Goal: Task Accomplishment & Management: Manage account settings

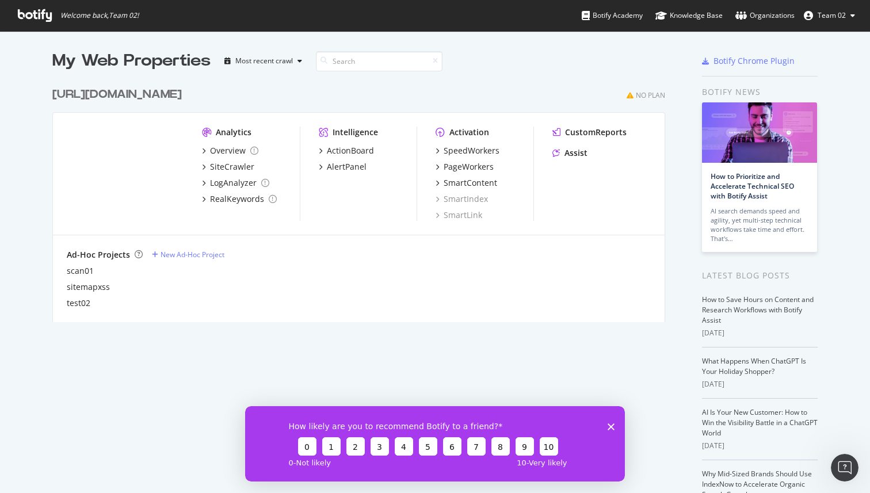
scroll to position [493, 870]
click at [848, 13] on button "Team 02" at bounding box center [830, 15] width 70 height 18
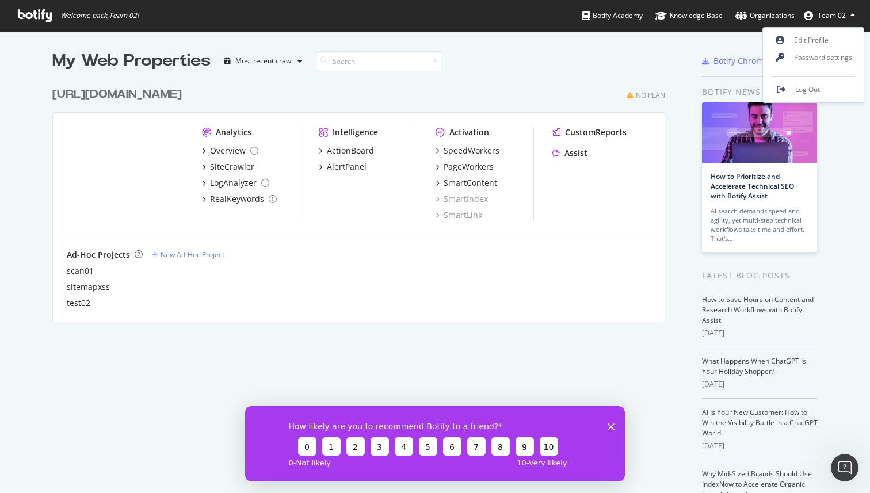
click at [110, 97] on div "[URL][DOMAIN_NAME]" at bounding box center [116, 94] width 129 height 17
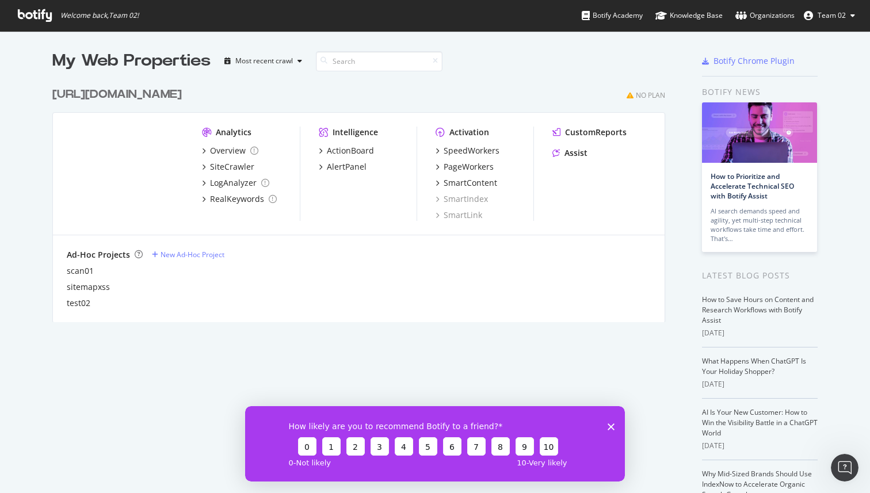
click at [74, 94] on div "http://t.seralys.io" at bounding box center [116, 94] width 129 height 17
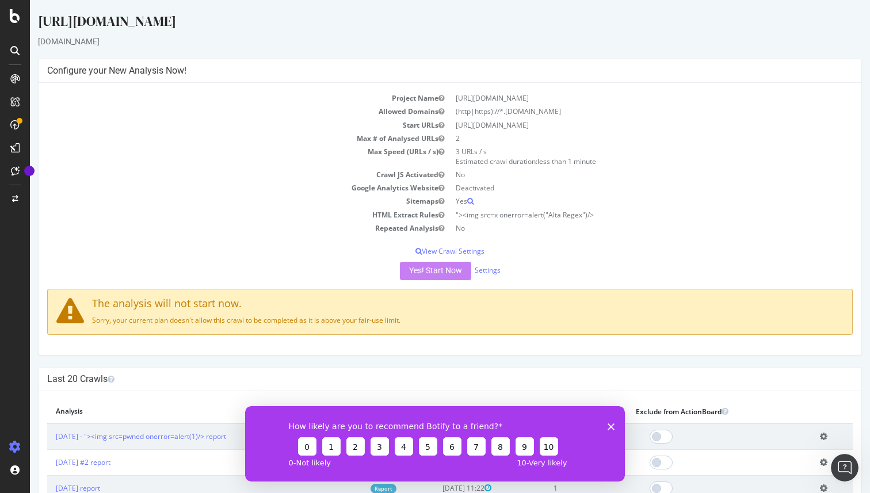
click at [80, 17] on div "http://t.seralys.io" at bounding box center [450, 24] width 824 height 24
click at [52, 38] on div "t.seralys.io" at bounding box center [450, 42] width 824 height 12
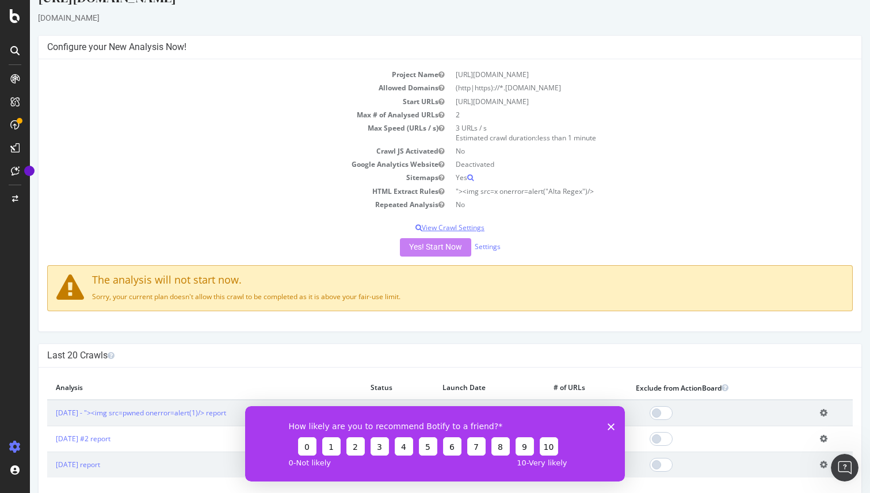
click at [463, 224] on p "View Crawl Settings" at bounding box center [450, 228] width 806 height 10
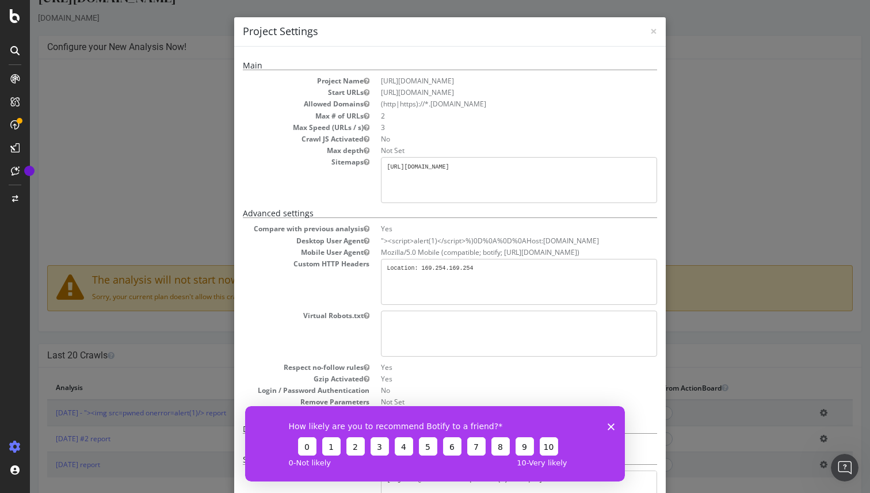
click at [483, 176] on pre "https://mukendcl12jj8jie4m1wpmtfw62xqpjd8.oastify.com/altositemap.xml" at bounding box center [519, 180] width 276 height 46
click at [495, 276] on pre "Location: 169.254.169.254" at bounding box center [519, 282] width 276 height 46
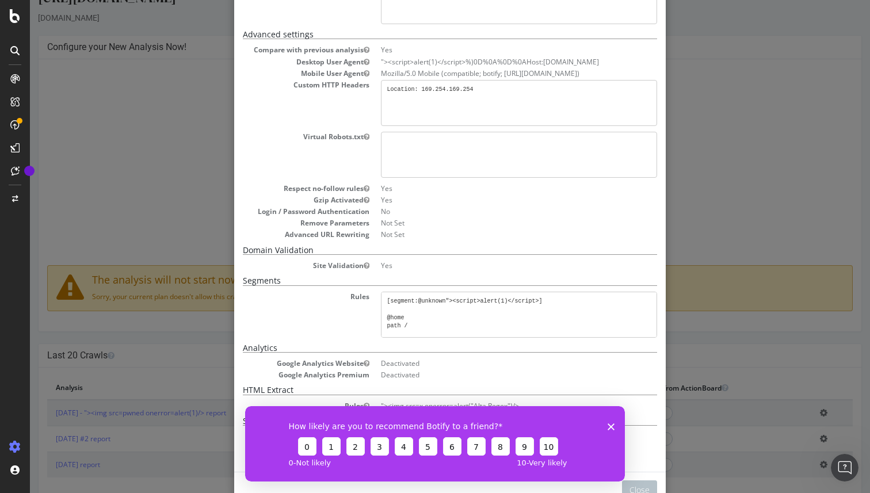
scroll to position [222, 0]
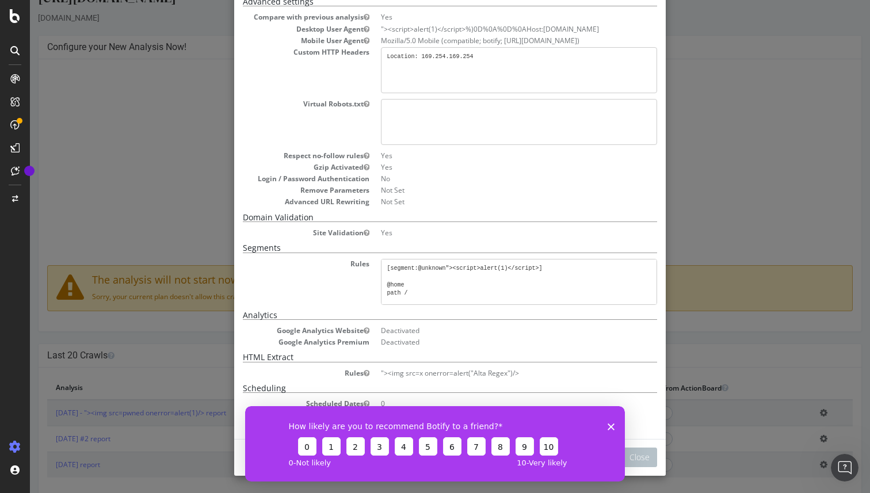
drag, startPoint x: 610, startPoint y: 424, endPoint x: 751, endPoint y: 810, distance: 410.7
click at [610, 424] on icon "Close survey" at bounding box center [611, 426] width 7 height 7
click at [705, 379] on div "× Close Project Settings Main Project Name http://t.seralys.io Start URLs http:…" at bounding box center [450, 246] width 840 height 493
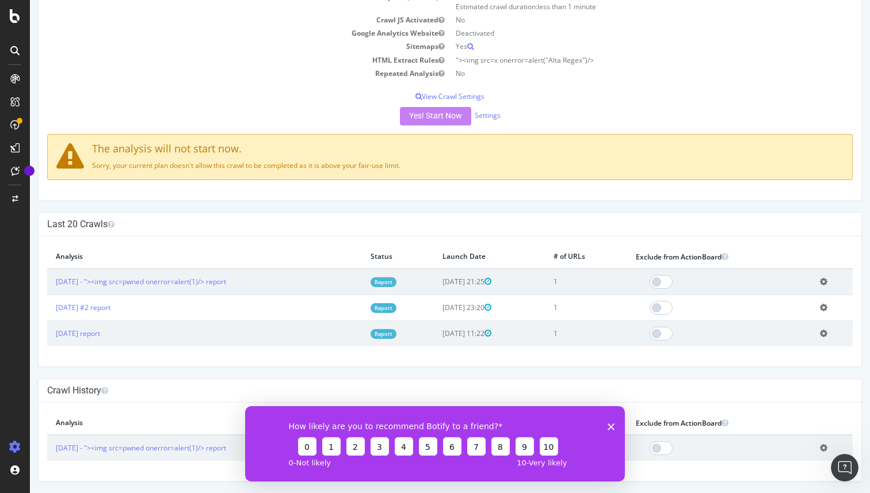
scroll to position [0, 0]
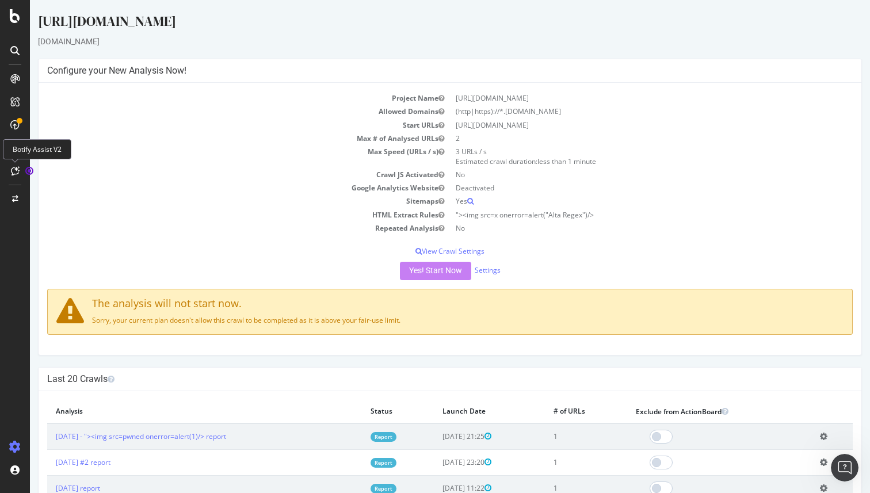
click at [18, 167] on icon at bounding box center [15, 170] width 9 height 9
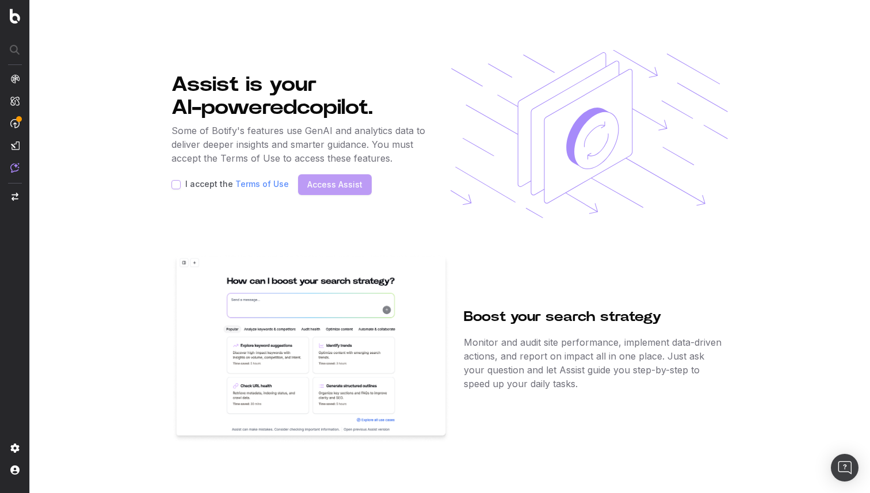
click at [320, 186] on div "I accept the Terms of Use Access Assist" at bounding box center [300, 184] width 258 height 21
click at [181, 184] on div "I accept the Terms of Use" at bounding box center [229, 184] width 117 height 9
click at [851, 468] on div "Open Intercom Messenger" at bounding box center [845, 468] width 30 height 30
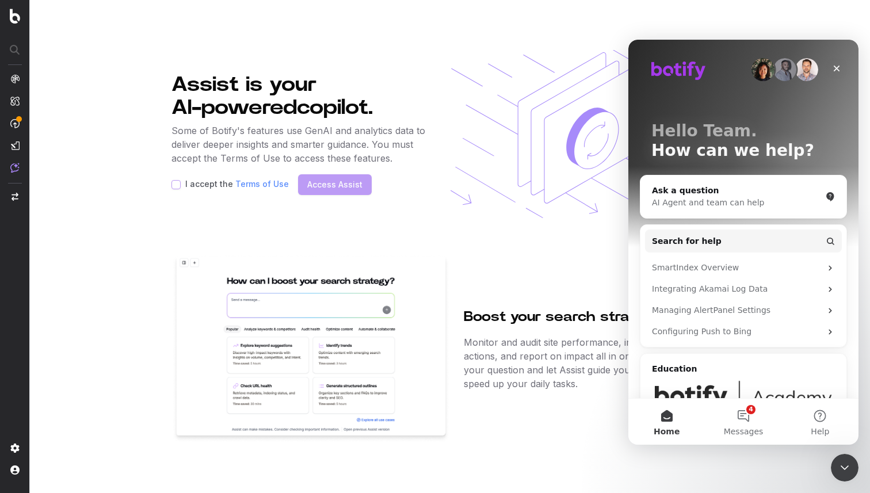
scroll to position [64, 0]
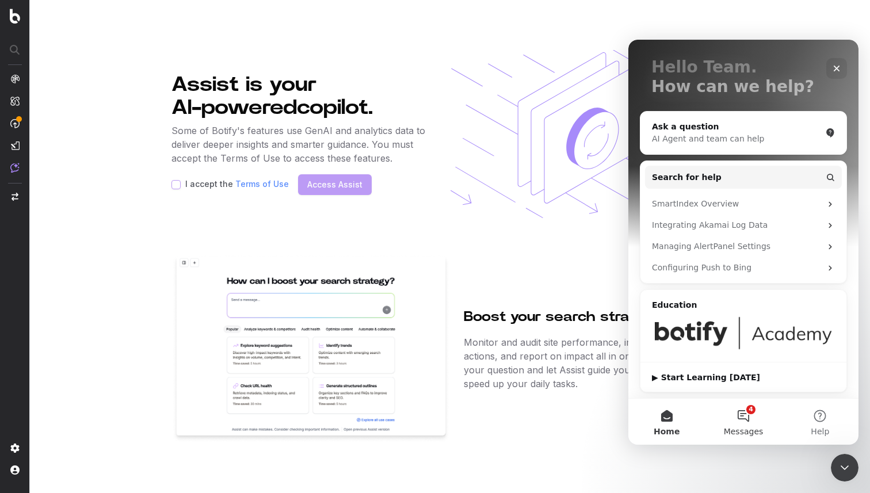
click at [745, 421] on button "4 Messages" at bounding box center [743, 422] width 77 height 46
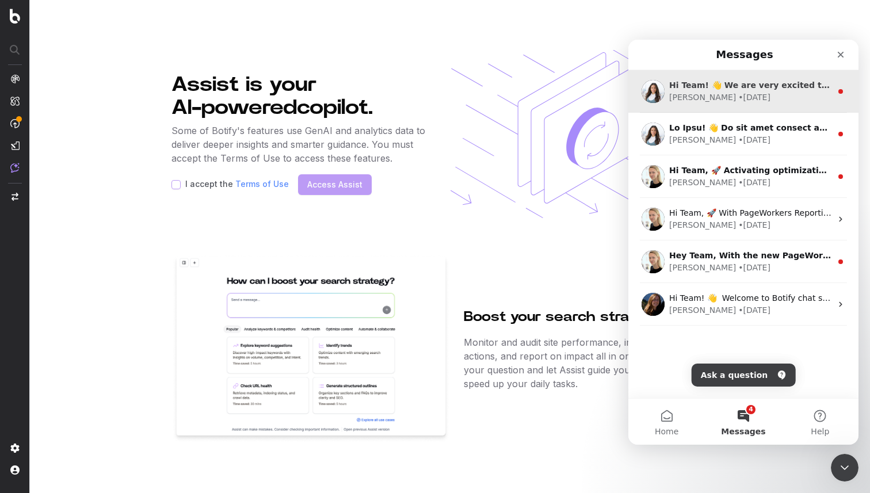
click at [778, 106] on div "Hi Team! 👋 We are very excited to announce the launch of Optimization Tags with…" at bounding box center [743, 91] width 230 height 43
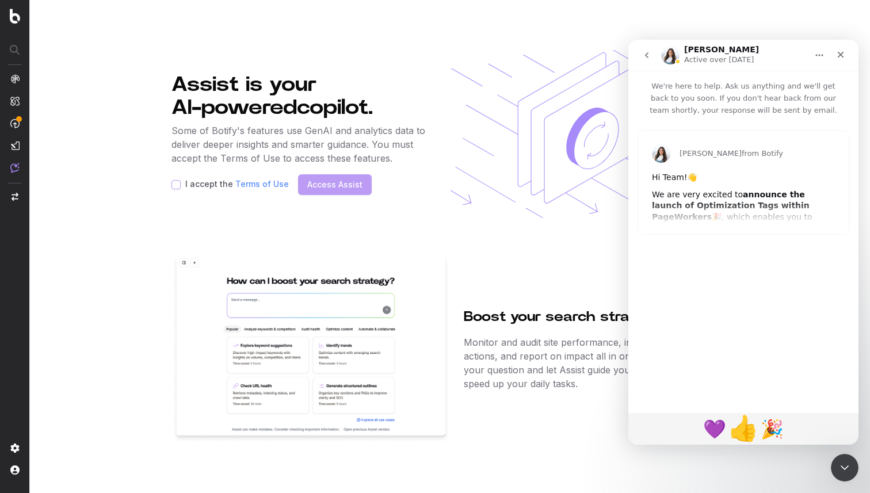
click at [739, 435] on span "👍" at bounding box center [743, 428] width 30 height 29
click at [762, 234] on div "Alexandra from Botify Hi Team! 👋 We are very excited to announce the launch of …" at bounding box center [743, 182] width 212 height 105
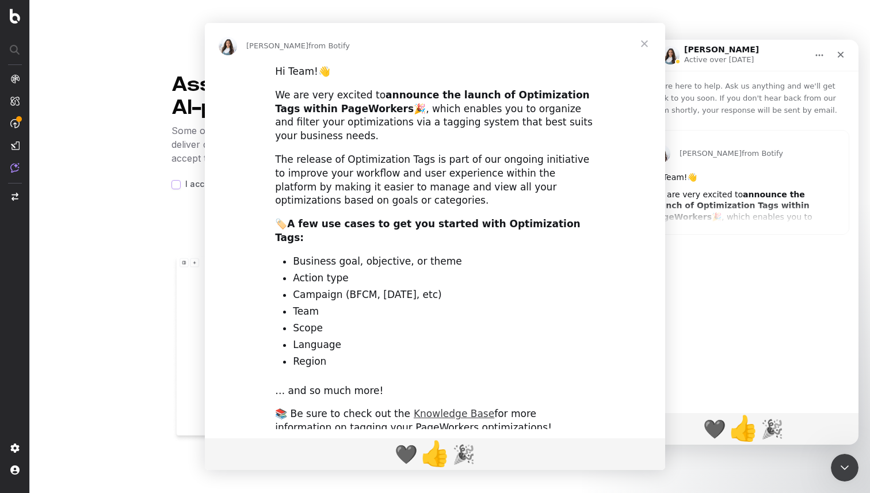
scroll to position [0, 0]
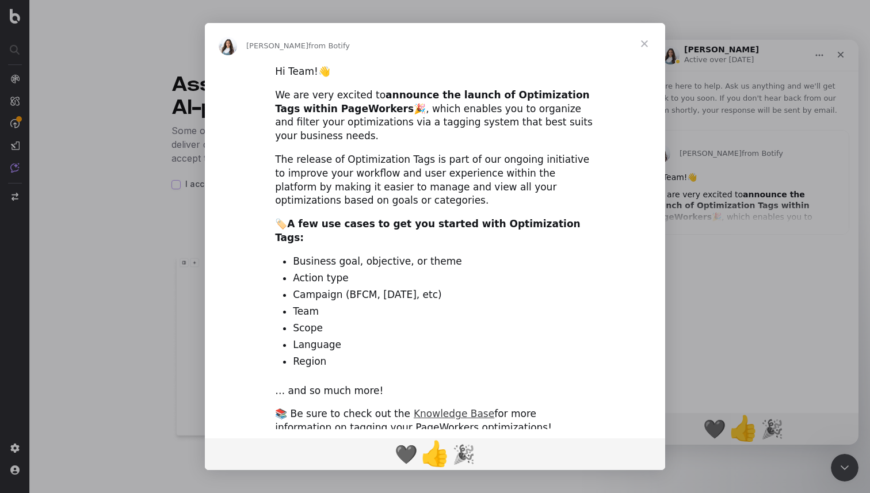
click at [648, 47] on span "Close" at bounding box center [644, 43] width 41 height 41
click at [749, 431] on span "👍" at bounding box center [743, 428] width 30 height 29
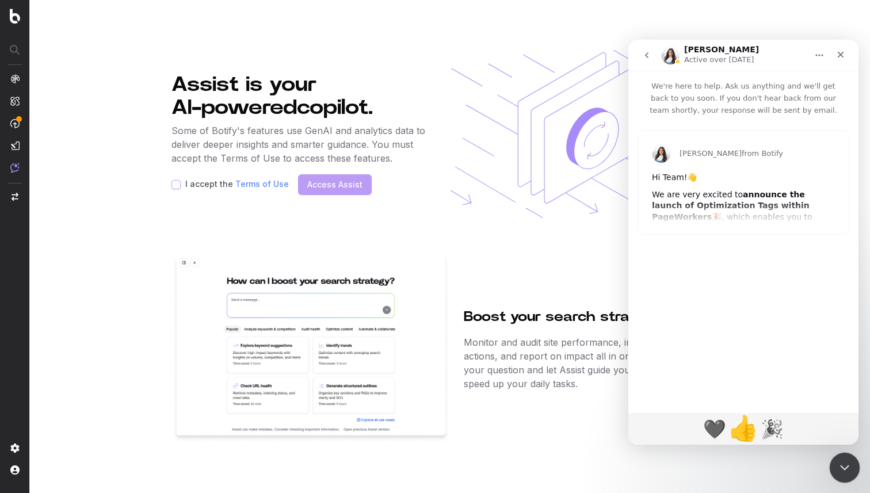
click at [841, 468] on icon "Close Intercom Messenger" at bounding box center [843, 466] width 14 height 14
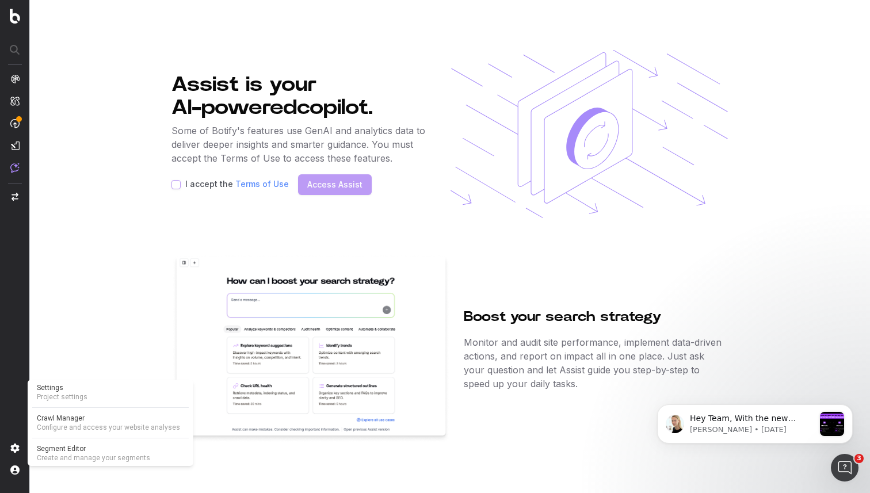
drag, startPoint x: 92, startPoint y: 395, endPoint x: 6, endPoint y: 13, distance: 391.0
click at [92, 395] on span "Project settings" at bounding box center [110, 396] width 147 height 9
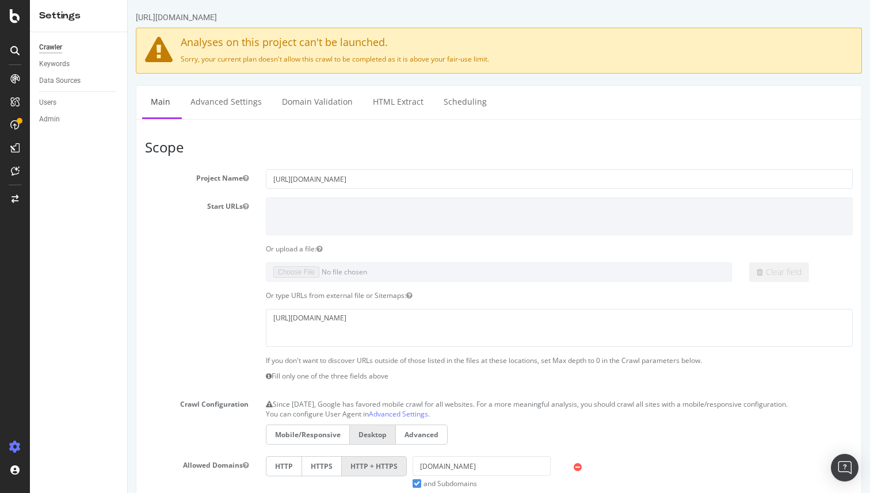
scroll to position [24, 0]
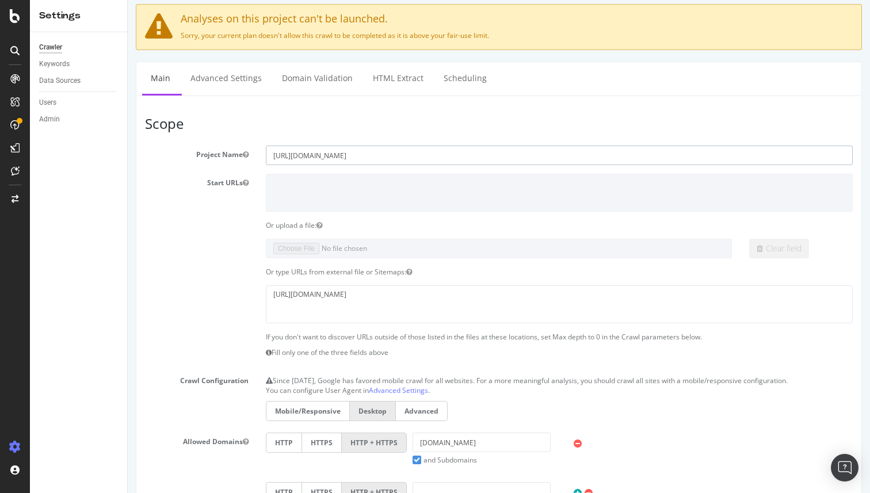
click at [335, 156] on input "[URL][DOMAIN_NAME]" at bounding box center [559, 156] width 587 height 20
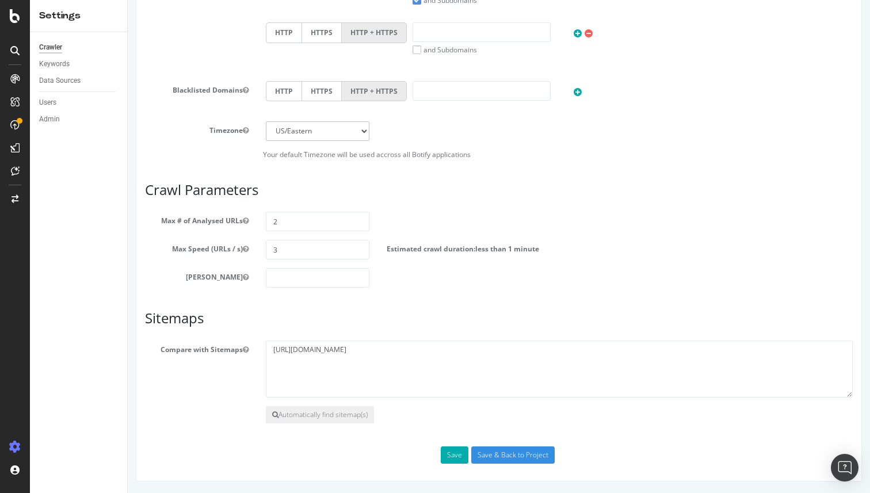
scroll to position [0, 0]
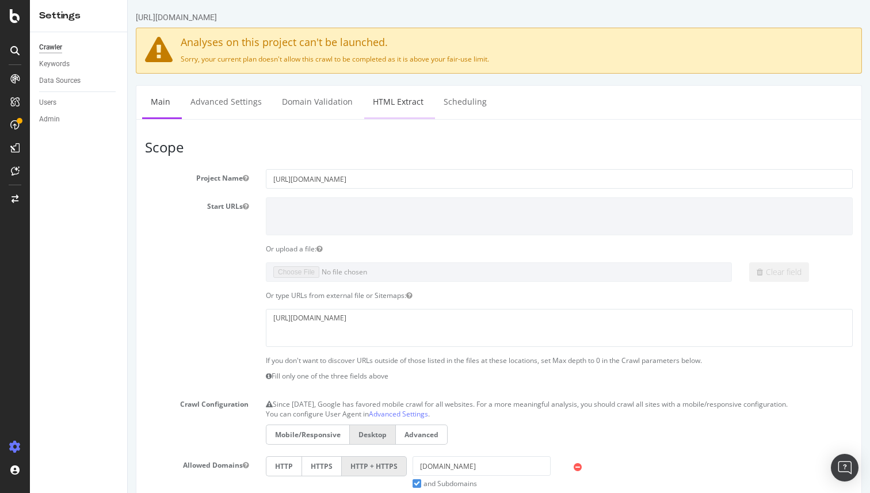
click at [387, 101] on link "HTML Extract" at bounding box center [398, 102] width 68 height 32
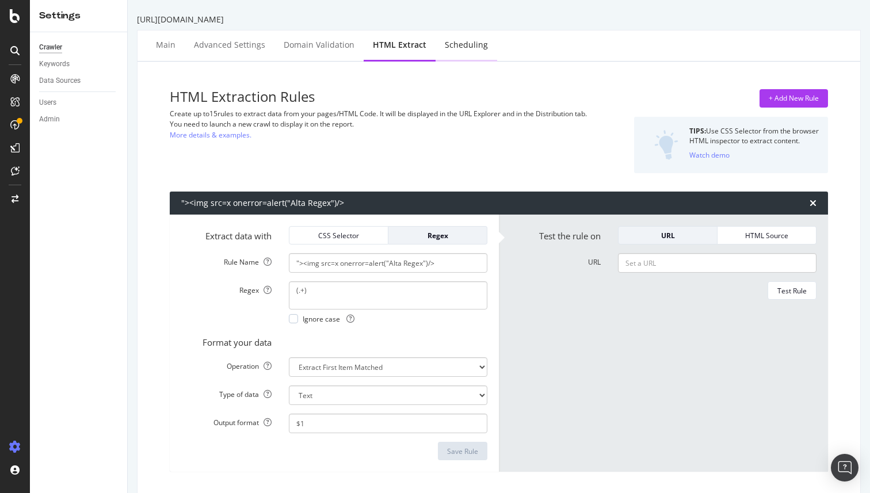
click at [464, 43] on div "Scheduling" at bounding box center [466, 45] width 43 height 12
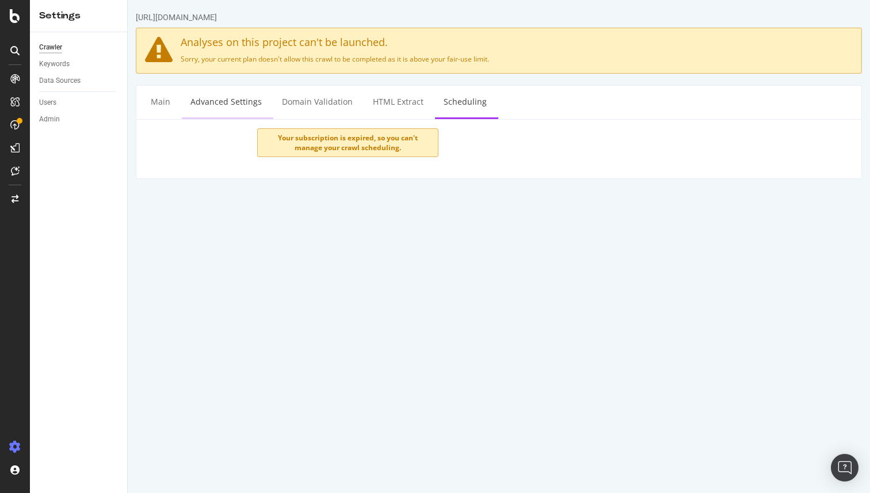
click at [216, 109] on link "Advanced Settings" at bounding box center [226, 102] width 89 height 32
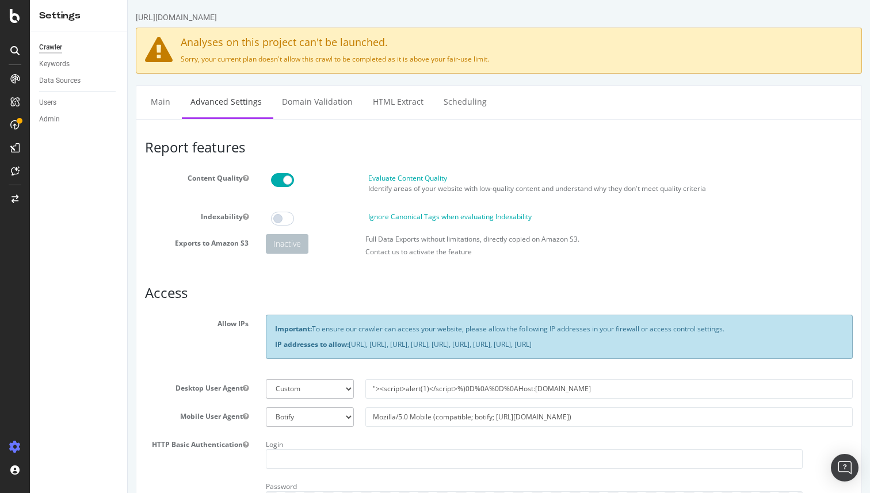
click at [162, 17] on div "http://t.seralys.io" at bounding box center [176, 18] width 81 height 12
click at [403, 107] on link "HTML Extract" at bounding box center [398, 102] width 68 height 32
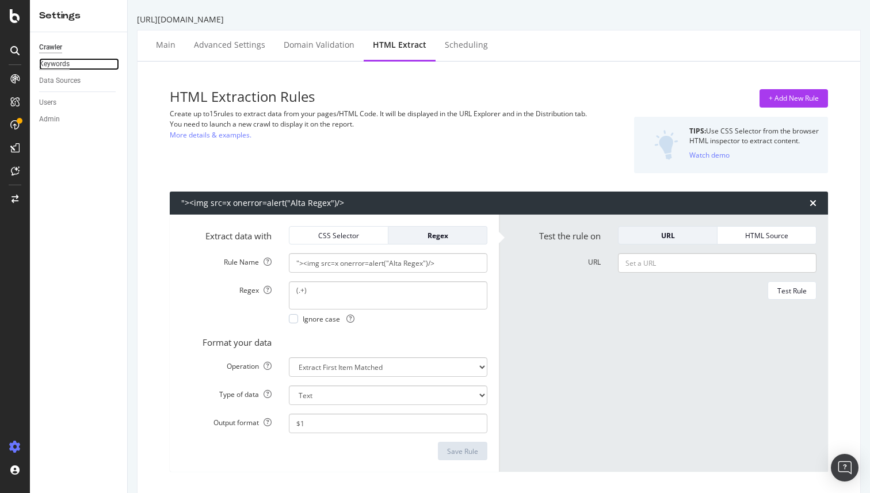
click at [63, 60] on div "Keywords" at bounding box center [54, 64] width 30 height 12
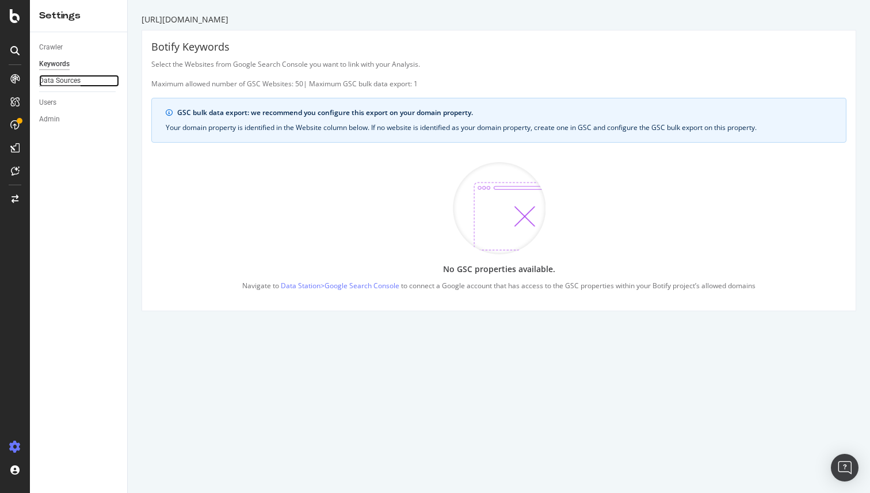
click at [58, 77] on div "Data Sources" at bounding box center [59, 81] width 41 height 12
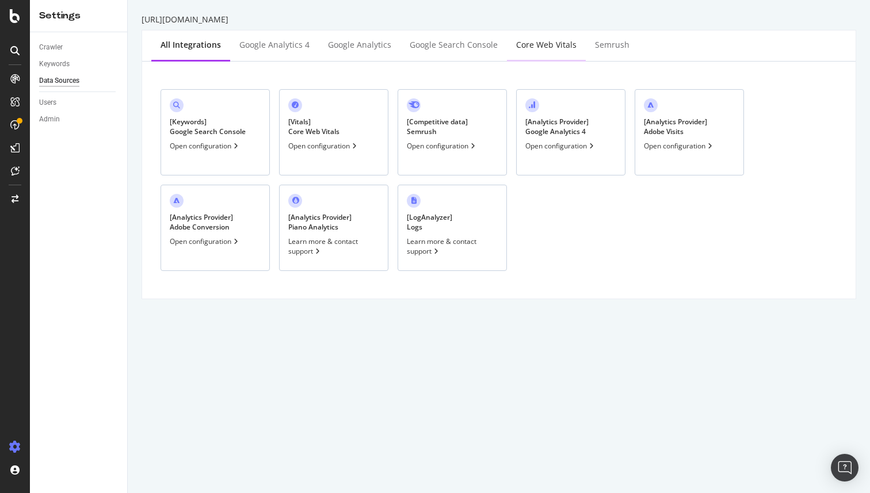
click at [552, 45] on div "Core Web Vitals" at bounding box center [546, 45] width 60 height 12
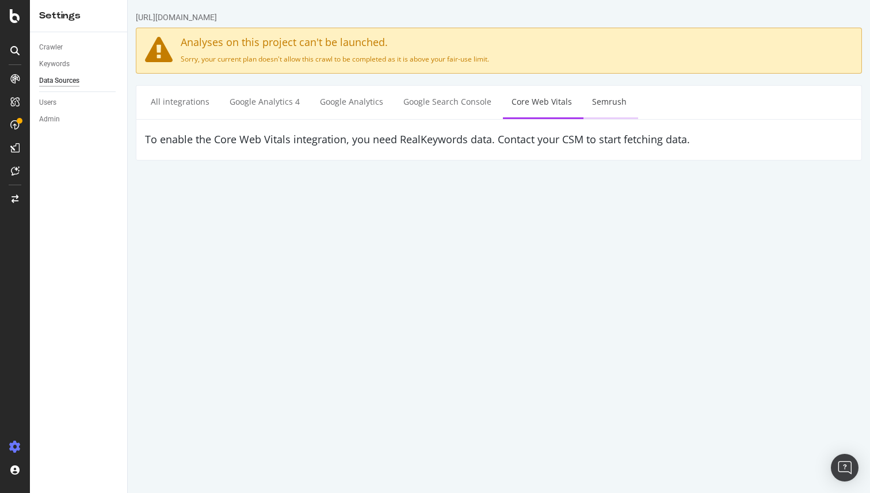
click at [606, 101] on link "Semrush" at bounding box center [609, 102] width 52 height 32
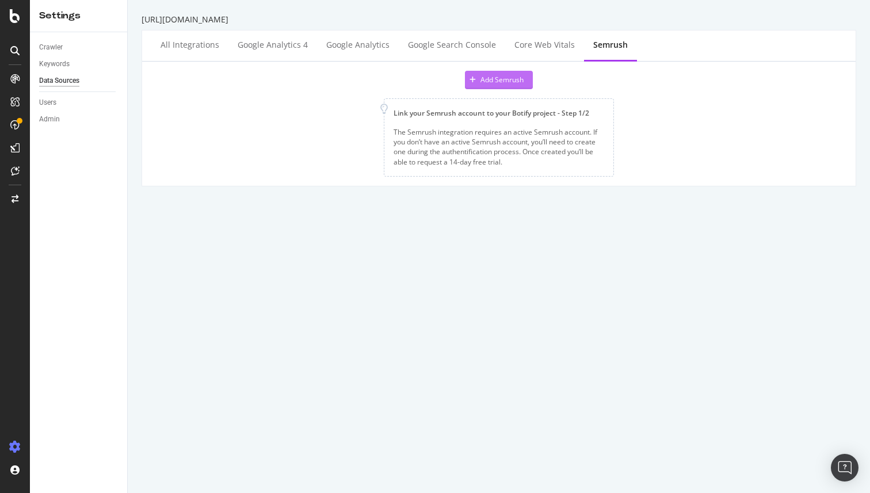
click at [488, 76] on div "Add Semrush" at bounding box center [501, 80] width 43 height 10
click at [352, 140] on div "Add Semrush Link your Semrush account to your Botify project - Step 1/2 The Sem…" at bounding box center [498, 124] width 695 height 106
click at [557, 53] on div "Core Web Vitals" at bounding box center [544, 46] width 79 height 32
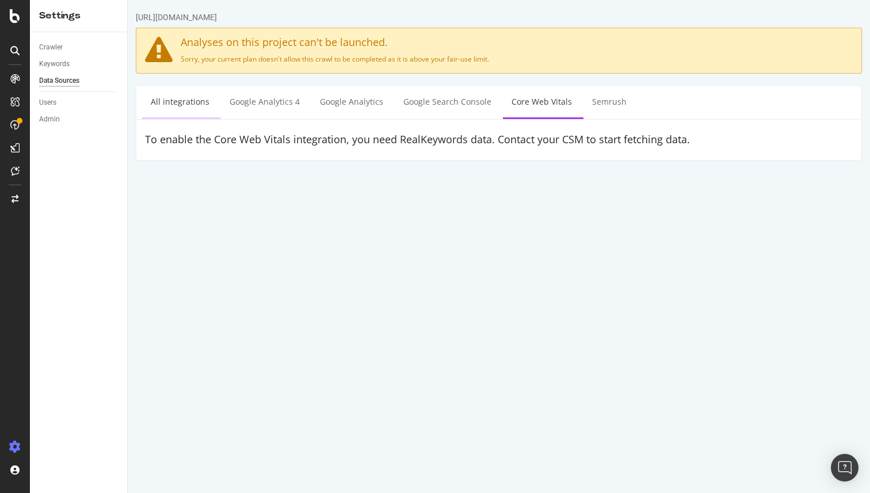
click at [164, 109] on link "All integrations" at bounding box center [180, 102] width 76 height 32
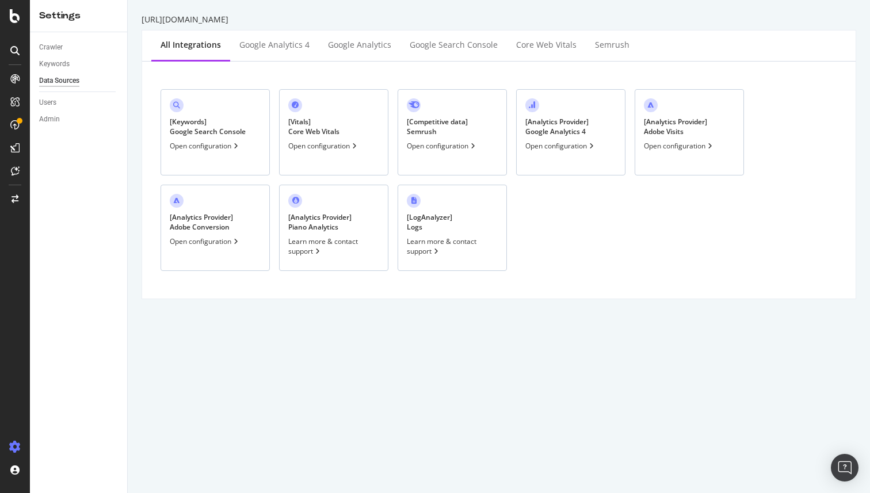
click at [456, 239] on div "Learn more & contact support" at bounding box center [452, 246] width 91 height 20
click at [54, 117] on div "Admin" at bounding box center [49, 119] width 21 height 12
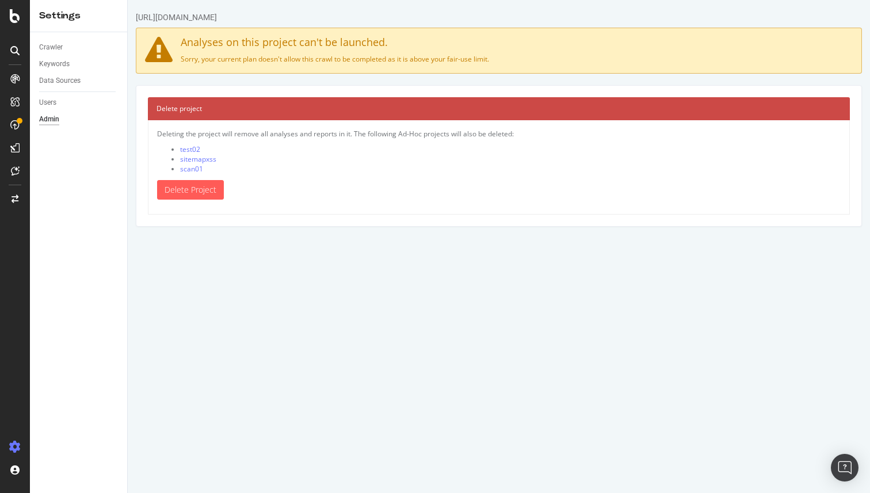
click at [164, 16] on div "[URL][DOMAIN_NAME]" at bounding box center [176, 18] width 81 height 12
click at [194, 167] on link "scan01" at bounding box center [191, 169] width 23 height 10
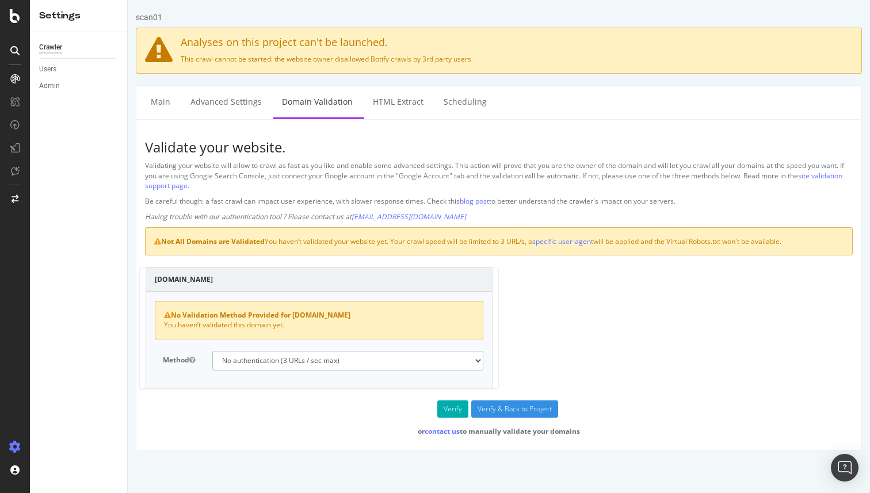
click at [386, 363] on select "No authentication (3 URLs / sec max) DNS Text field (fast!) File's at site root…" at bounding box center [347, 361] width 271 height 20
click at [352, 362] on select "No authentication (3 URLs / sec max) DNS Text field (fast!) File's at site root…" at bounding box center [347, 361] width 271 height 20
click at [212, 351] on select "No authentication (3 URLs / sec max) DNS Text field (fast!) File's at site root…" at bounding box center [347, 361] width 271 height 20
click at [352, 356] on select "No authentication (3 URLs / sec max) DNS Text field (fast!) File's at site root…" at bounding box center [347, 361] width 271 height 20
click at [212, 351] on select "No authentication (3 URLs / sec max) DNS Text field (fast!) File's at site root…" at bounding box center [347, 361] width 271 height 20
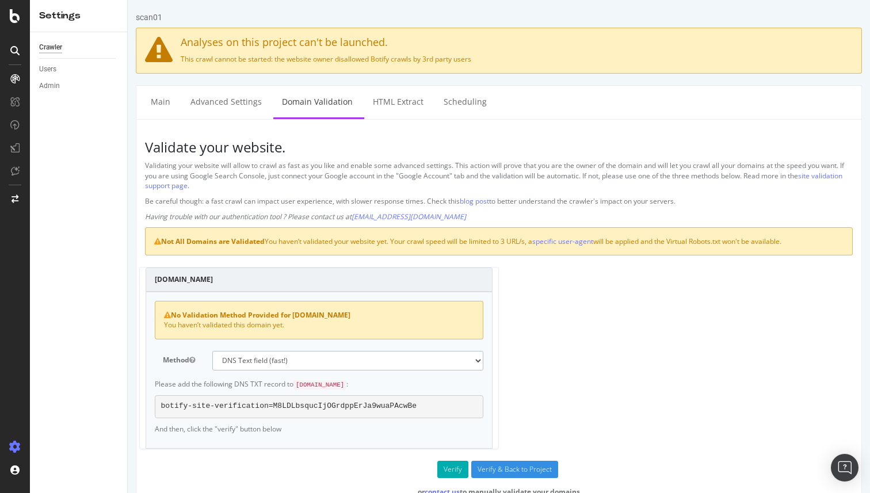
click at [404, 353] on select "No authentication (3 URLs / sec max) DNS Text field (fast!) File's at site root…" at bounding box center [347, 361] width 271 height 20
select select "3"
click at [212, 351] on select "No authentication (3 URLs / sec max) DNS Text field (fast!) File's at site root…" at bounding box center [347, 361] width 271 height 20
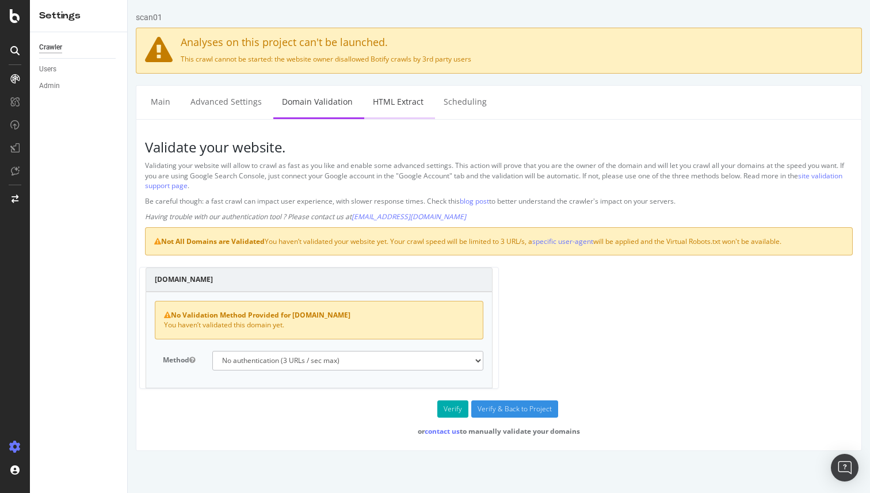
click at [380, 93] on link "HTML Extract" at bounding box center [398, 102] width 68 height 32
click at [514, 408] on input "Verify & Back to Project" at bounding box center [514, 408] width 87 height 17
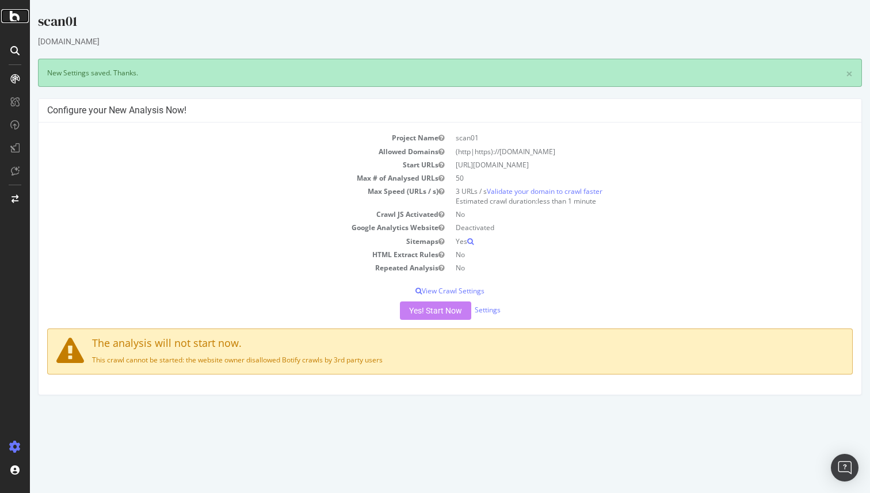
click at [13, 12] on icon at bounding box center [15, 16] width 10 height 14
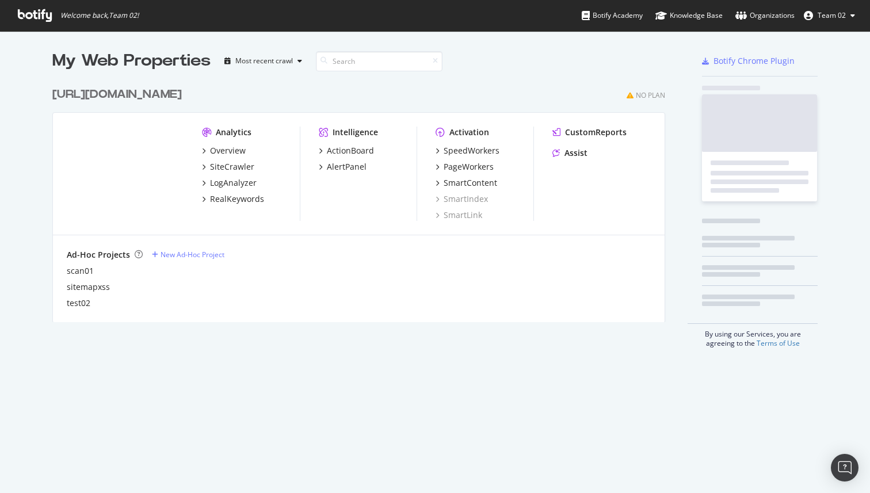
scroll to position [493, 870]
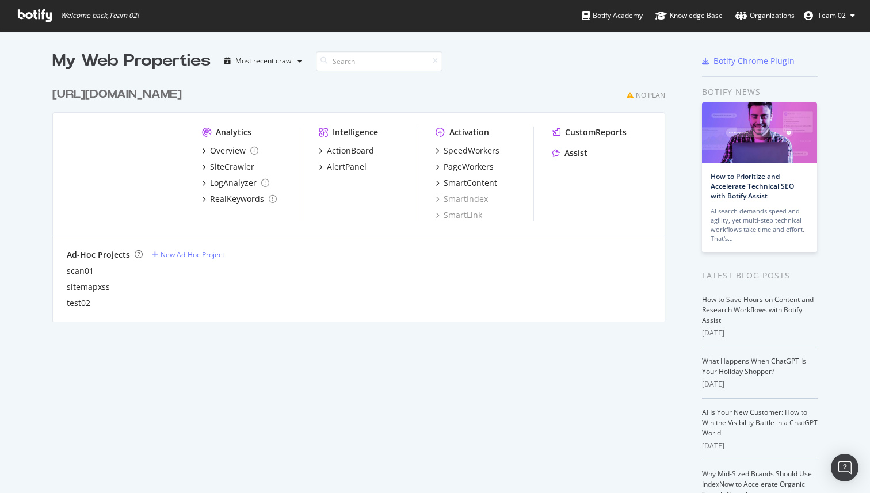
click at [696, 21] on link "Knowledge Base" at bounding box center [688, 15] width 67 height 31
click at [835, 16] on span "Team 02" at bounding box center [832, 15] width 28 height 10
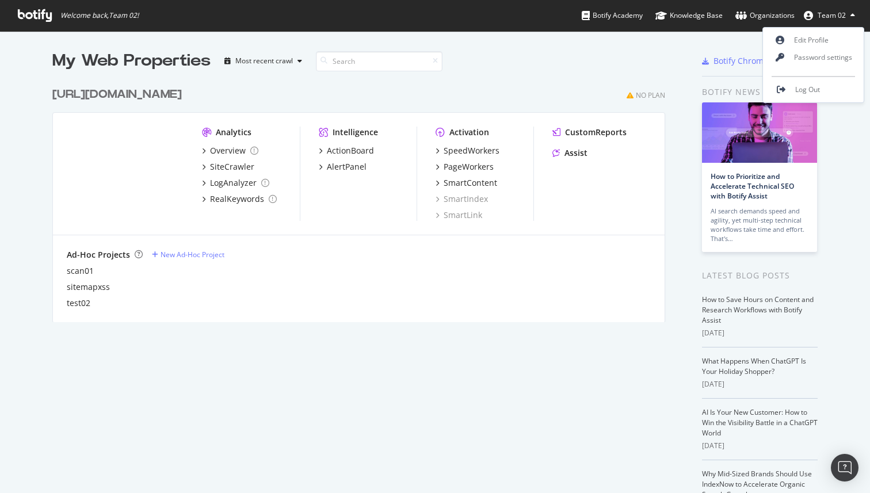
click at [826, 18] on span "Team 02" at bounding box center [832, 15] width 28 height 10
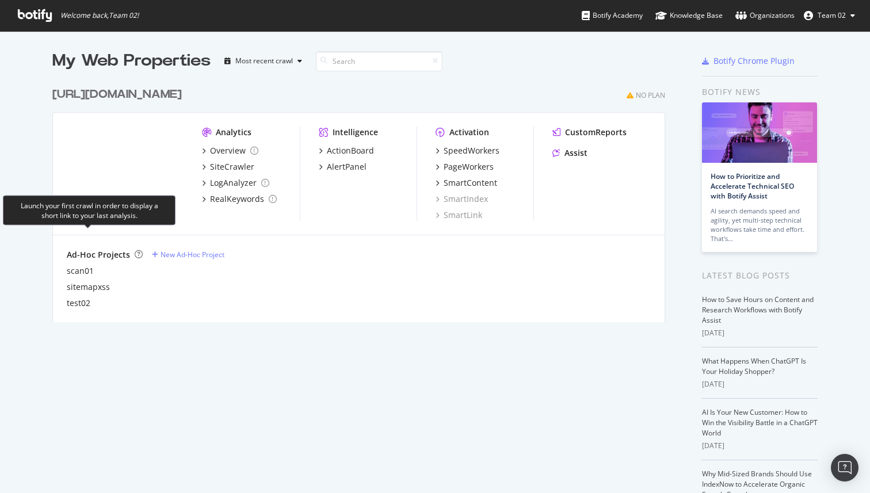
scroll to position [52, 0]
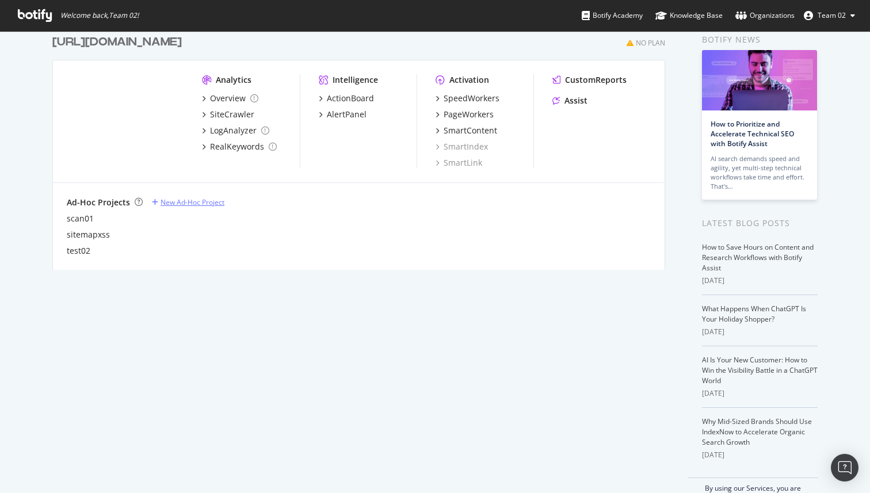
click at [211, 204] on div "New Ad-Hoc Project" at bounding box center [193, 202] width 64 height 10
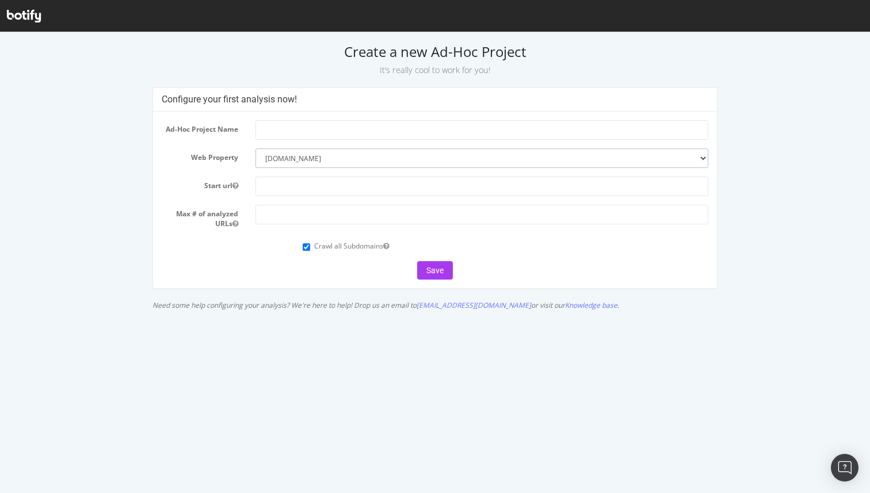
click at [320, 163] on select "--------- [DOMAIN_NAME]" at bounding box center [481, 158] width 453 height 20
click at [255, 148] on select "--------- [DOMAIN_NAME]" at bounding box center [481, 158] width 453 height 20
click at [323, 163] on select "--------- [DOMAIN_NAME]" at bounding box center [481, 158] width 453 height 20
select select "2118"
click at [255, 148] on select "--------- [DOMAIN_NAME]" at bounding box center [481, 158] width 453 height 20
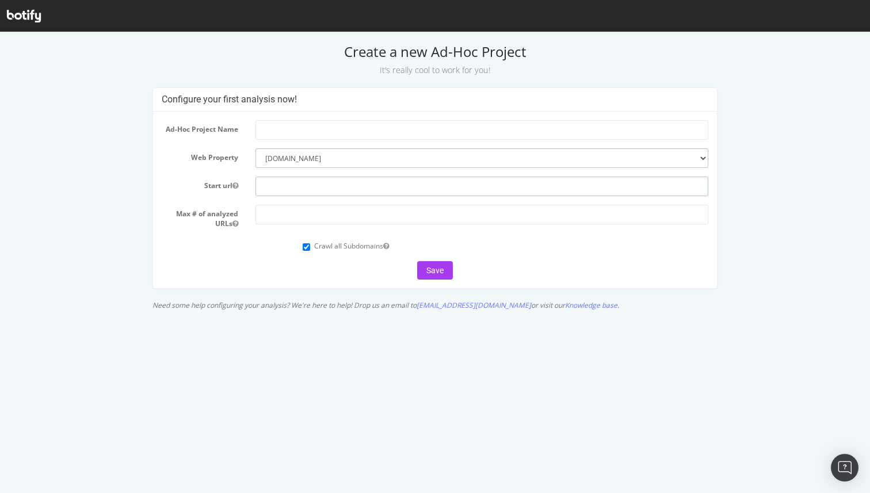
click at [312, 181] on input "text" at bounding box center [481, 187] width 453 height 20
paste input "[URL][DOMAIN_NAME]"
paste input "text"
type input "[URL][DOMAIN_NAME]"
click at [316, 129] on input "text" at bounding box center [481, 130] width 453 height 20
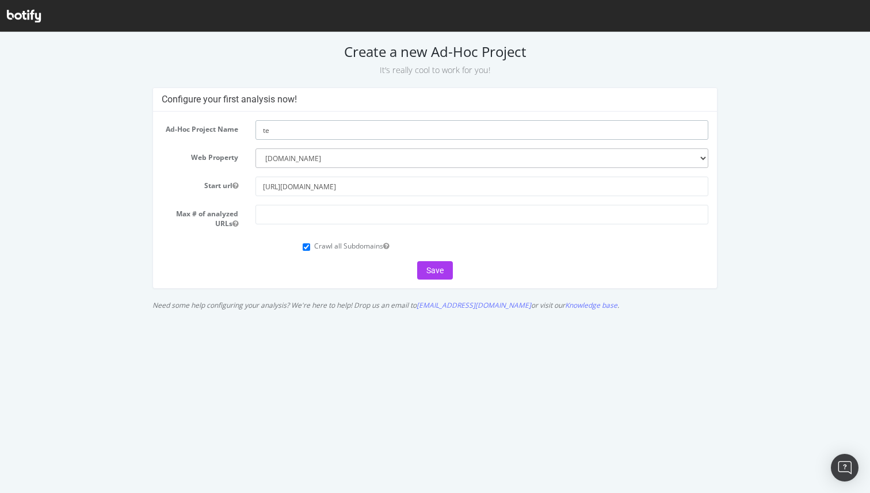
type input "t"
type input "medtest"
click at [309, 222] on input "number" at bounding box center [481, 215] width 453 height 20
type input "100"
drag, startPoint x: 437, startPoint y: 274, endPoint x: 438, endPoint y: 239, distance: 34.6
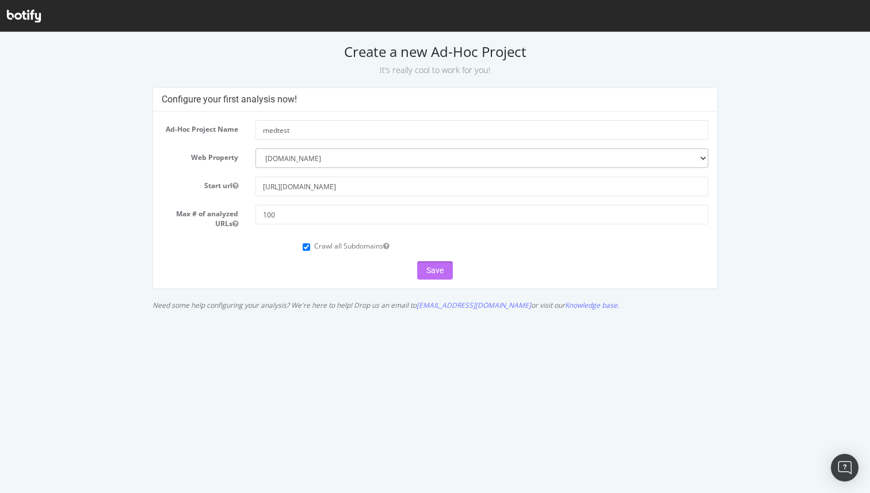
click at [437, 239] on form "Ad-Hoc Project Name medtest Web Property --------- www.seralys.com Start url ht…" at bounding box center [435, 199] width 547 height 159
click at [438, 268] on button "Save" at bounding box center [435, 270] width 36 height 18
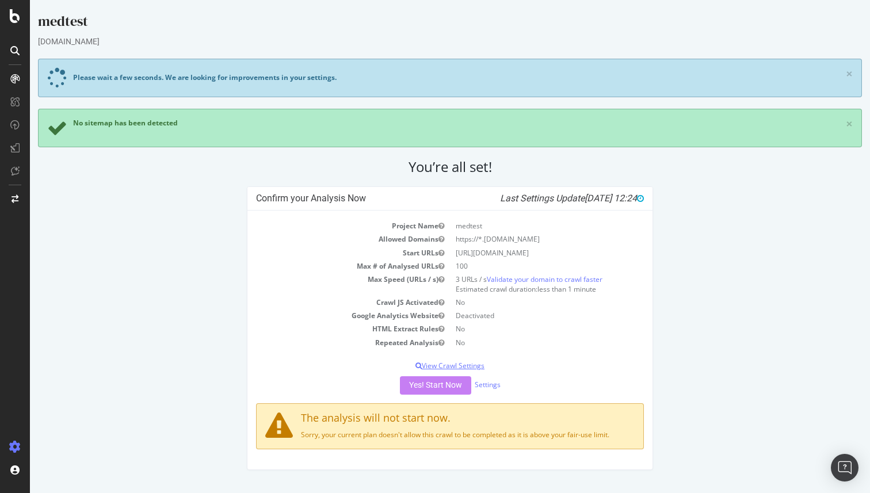
click at [468, 368] on p "View Crawl Settings" at bounding box center [450, 366] width 388 height 10
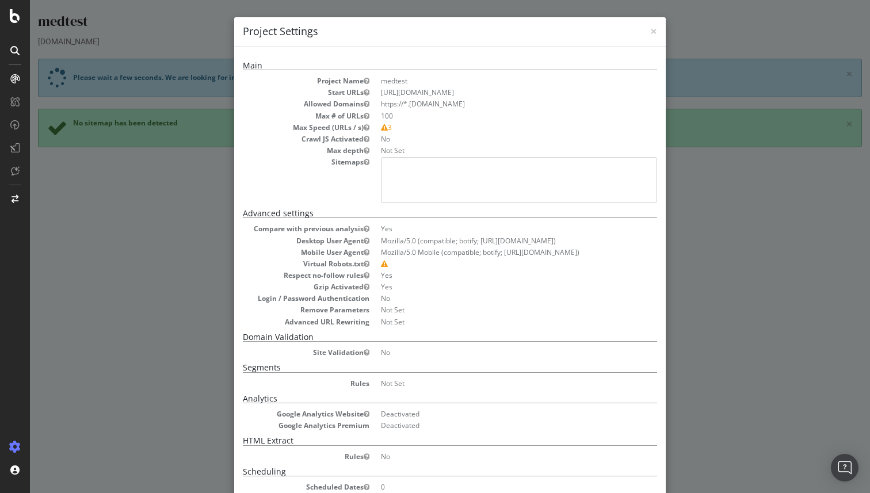
scroll to position [21, 0]
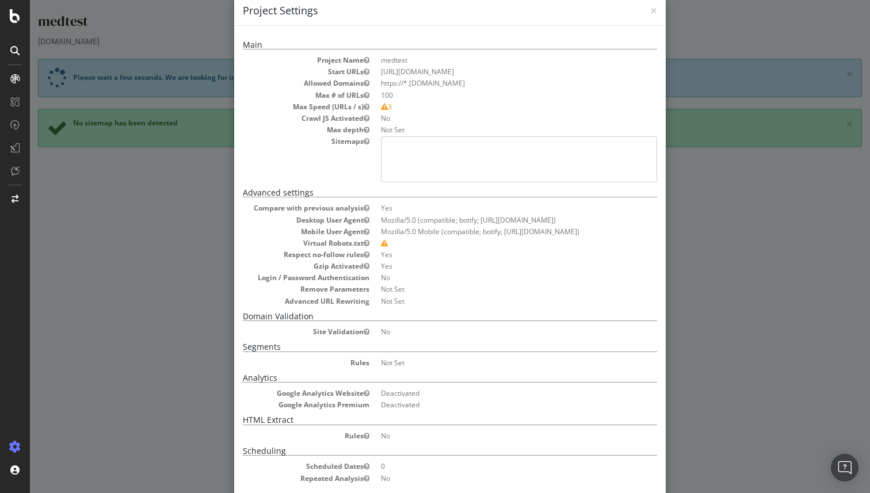
click at [492, 164] on pre at bounding box center [519, 159] width 276 height 46
click at [428, 156] on pre at bounding box center [519, 159] width 276 height 46
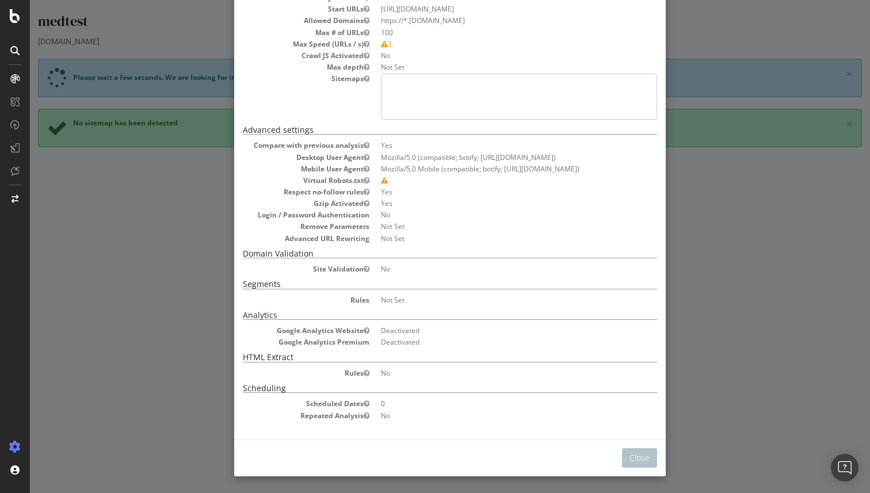
click at [753, 377] on div "× Close Project Settings Main Project Name medtest Start URLs [URL][DOMAIN_NAME…" at bounding box center [450, 246] width 840 height 493
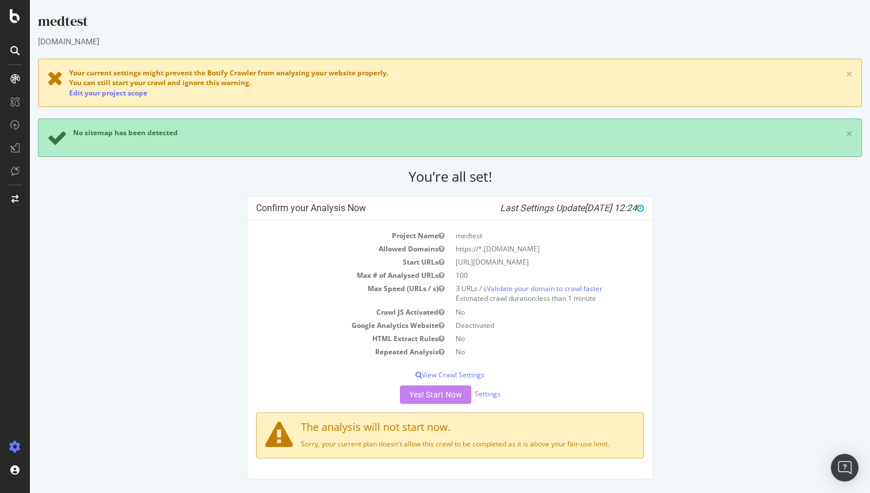
click at [442, 395] on div "Yes! Start Now Settings" at bounding box center [450, 394] width 388 height 18
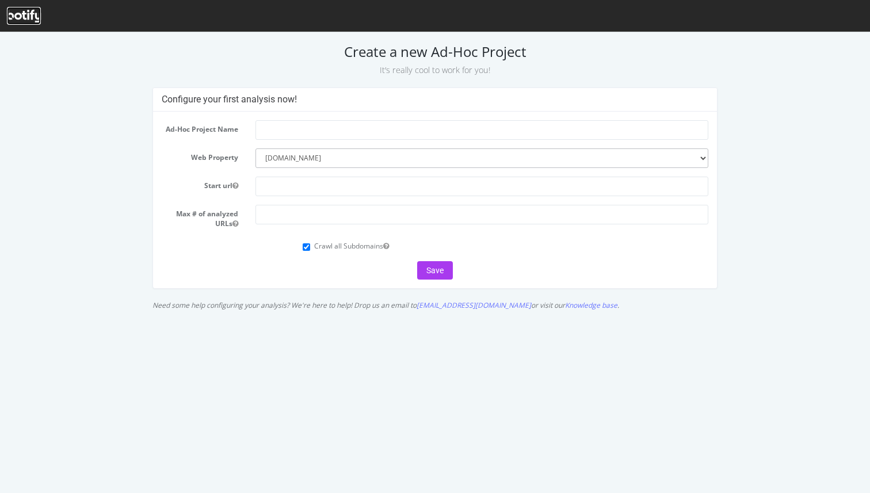
click at [23, 11] on icon at bounding box center [24, 16] width 34 height 13
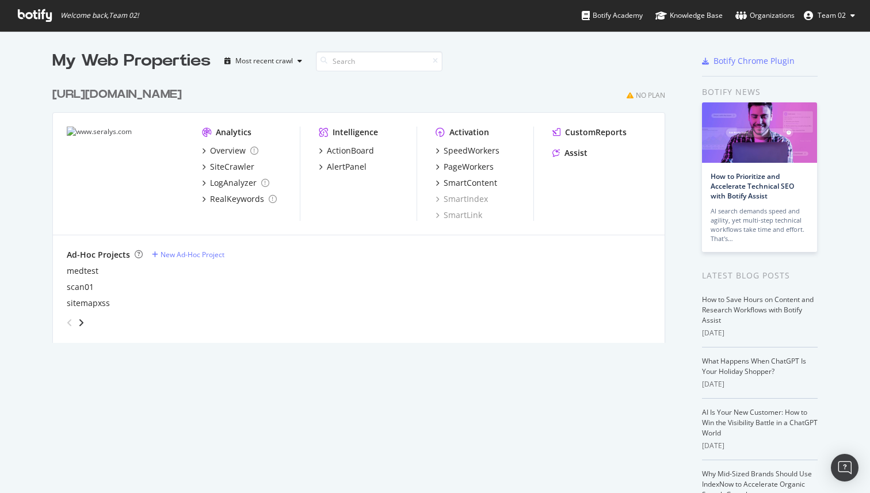
scroll to position [270, 622]
click at [80, 323] on icon "angle-right" at bounding box center [81, 322] width 6 height 9
click at [64, 321] on div "angle-left" at bounding box center [69, 323] width 15 height 18
click at [81, 323] on icon "angle-right" at bounding box center [81, 322] width 6 height 9
click at [72, 319] on icon "angle-left" at bounding box center [70, 322] width 6 height 9
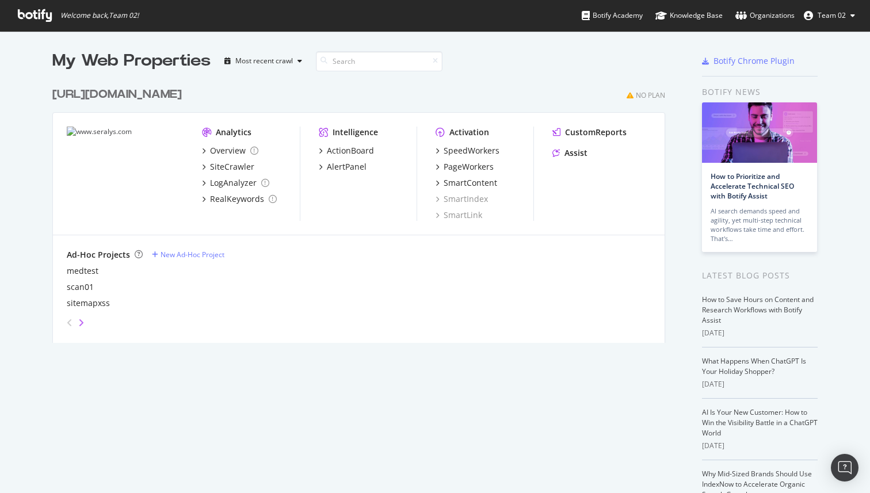
click at [82, 322] on icon "angle-right" at bounding box center [81, 322] width 6 height 9
click at [77, 270] on div "test02" at bounding box center [79, 271] width 24 height 12
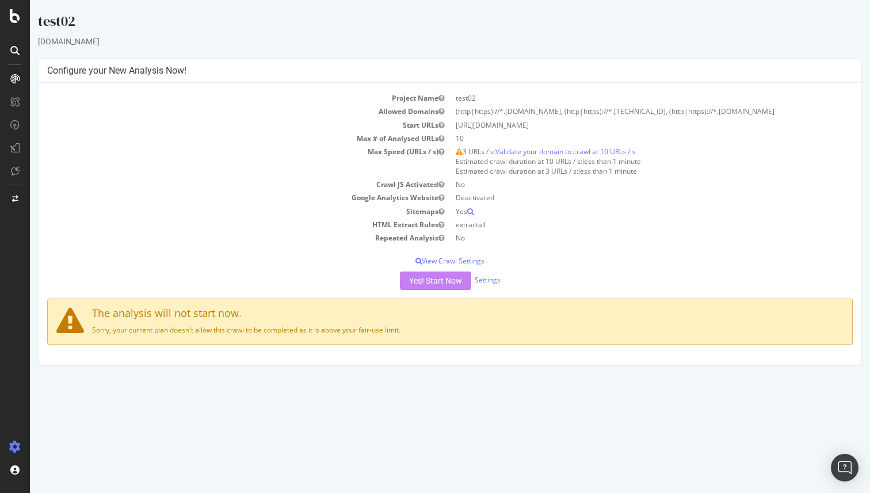
click at [425, 290] on div "Yes! Start Now Settings" at bounding box center [450, 281] width 806 height 18
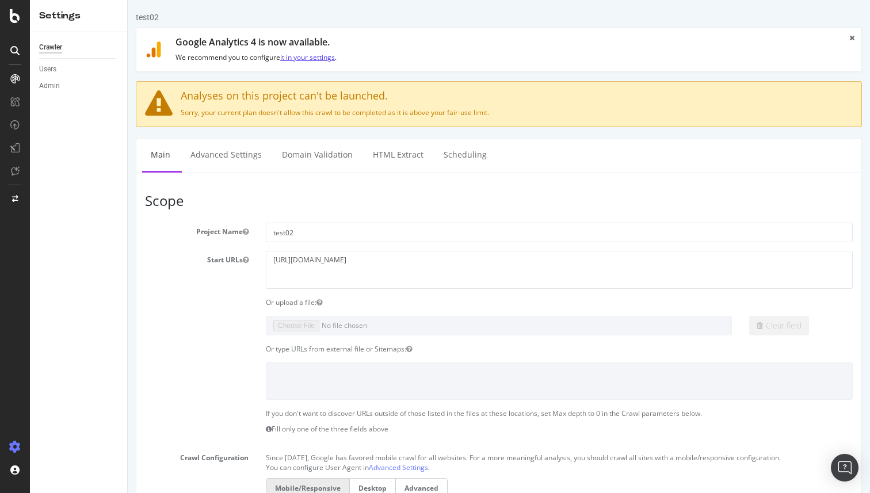
click at [318, 60] on link "it in your settings" at bounding box center [307, 57] width 55 height 10
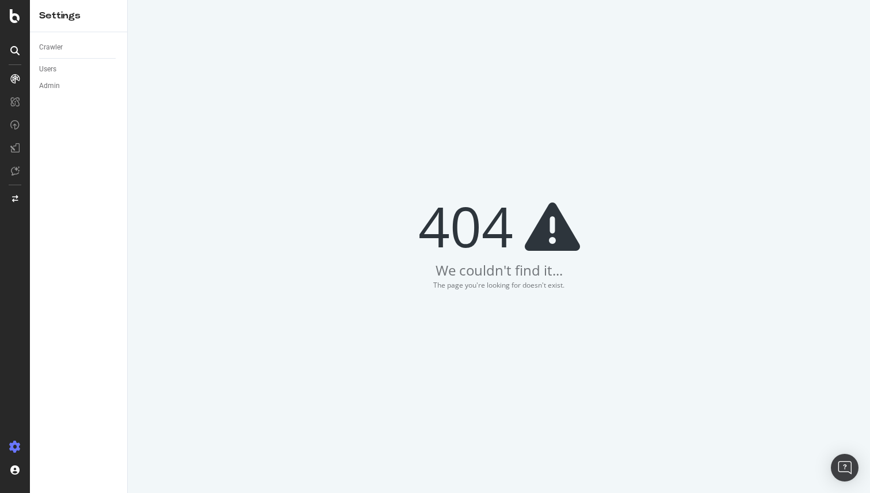
click at [62, 92] on div "Admin" at bounding box center [83, 86] width 88 height 17
click at [56, 83] on div "Admin" at bounding box center [49, 86] width 21 height 12
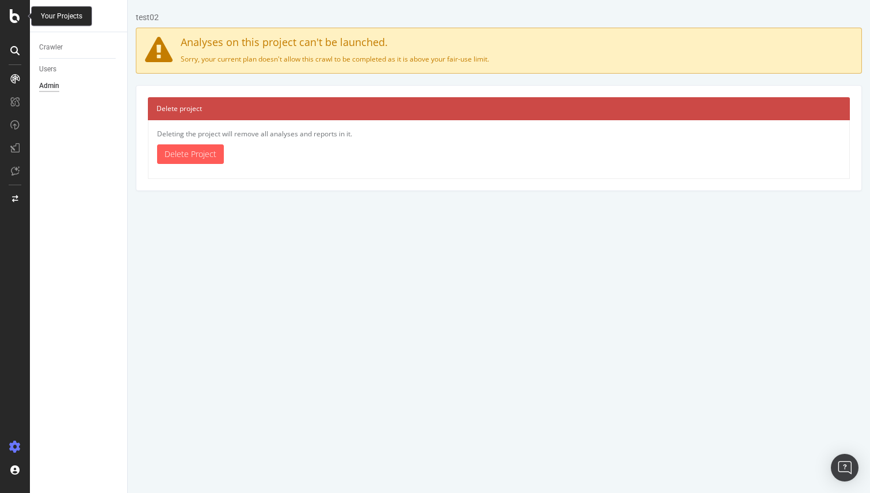
click at [18, 17] on icon at bounding box center [15, 16] width 10 height 14
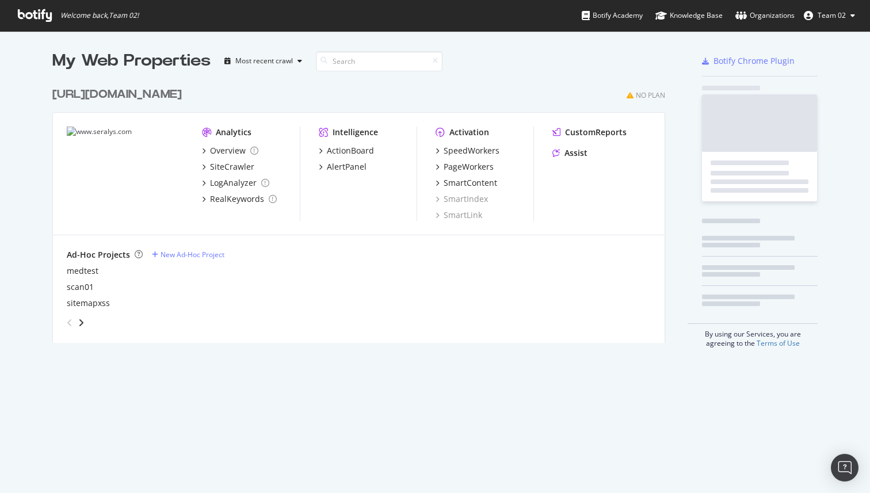
scroll to position [493, 870]
click at [98, 17] on span "Welcome back, Team 02 !" at bounding box center [99, 15] width 78 height 9
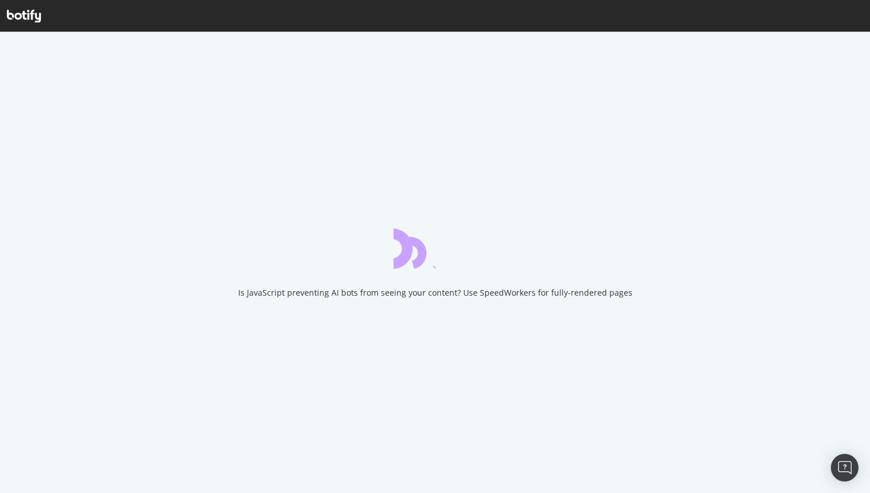
scroll to position [2, 0]
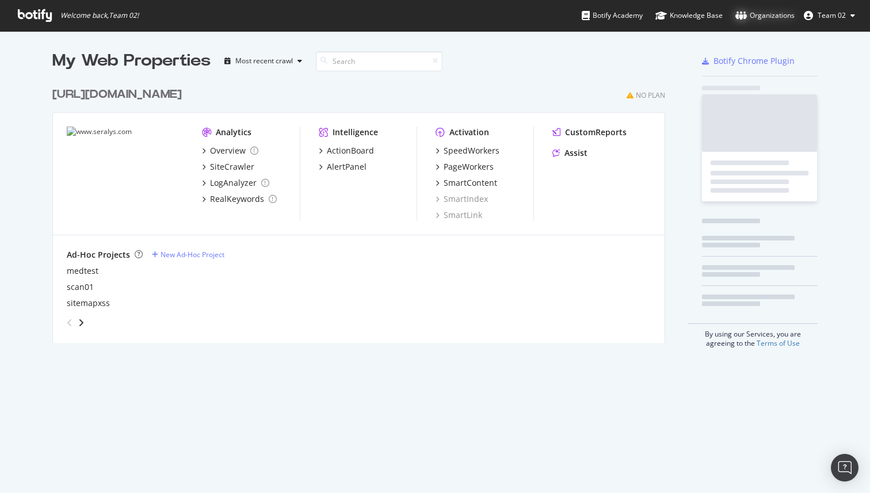
click at [759, 20] on div "Organizations" at bounding box center [764, 16] width 59 height 12
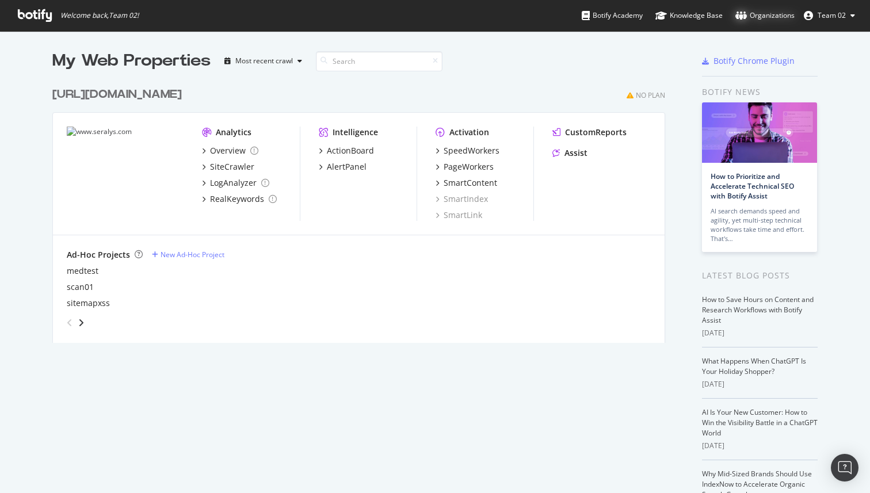
click at [769, 15] on div "Organizations" at bounding box center [764, 16] width 59 height 12
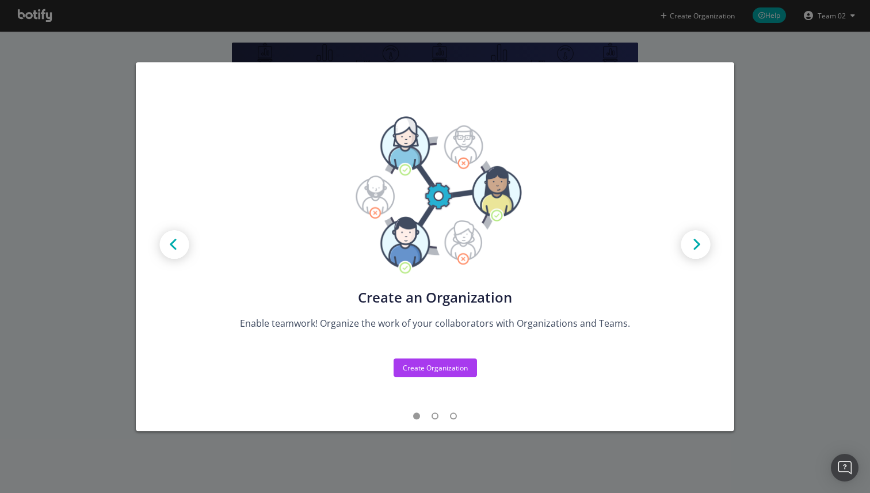
click at [432, 417] on span "modal" at bounding box center [435, 416] width 7 height 7
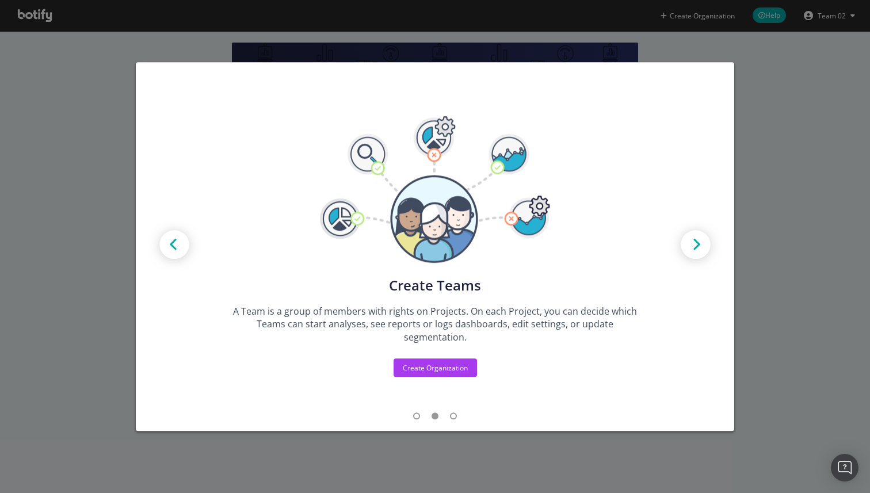
click at [452, 414] on span "modal" at bounding box center [453, 416] width 7 height 7
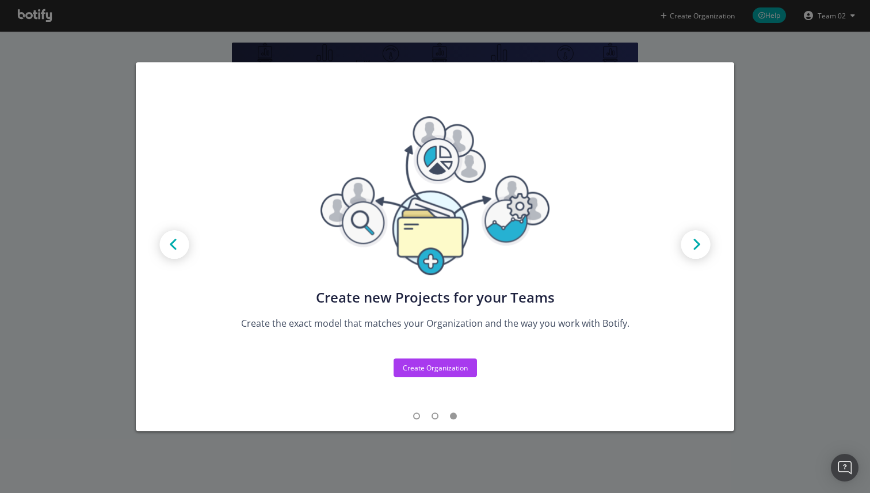
click at [805, 224] on div "Create new Projects for your Teams Create the exact model that matches your Org…" at bounding box center [435, 246] width 870 height 493
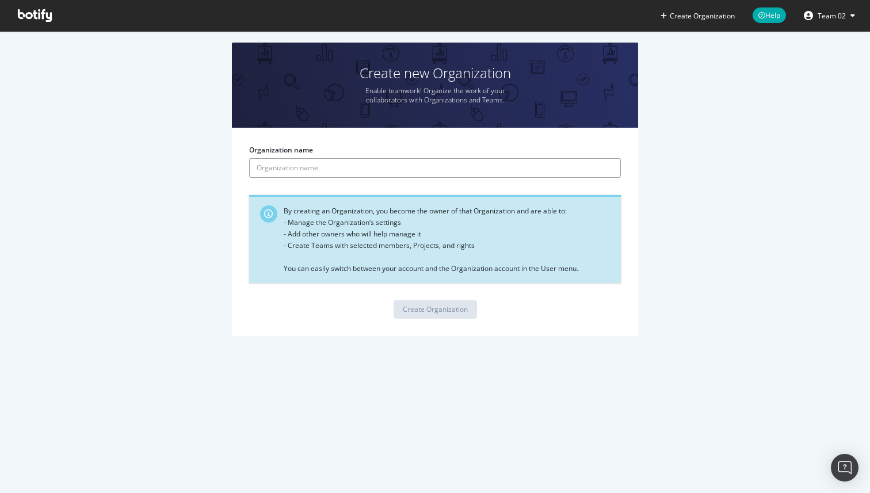
click at [409, 177] on input "Organization name" at bounding box center [435, 168] width 372 height 20
click at [417, 173] on input "Organization name" at bounding box center [435, 168] width 372 height 20
type input "<u>org01</u>"
click at [444, 294] on form "Organization name <u>org01</u> By creating an Organization, you become the owne…" at bounding box center [435, 231] width 372 height 173
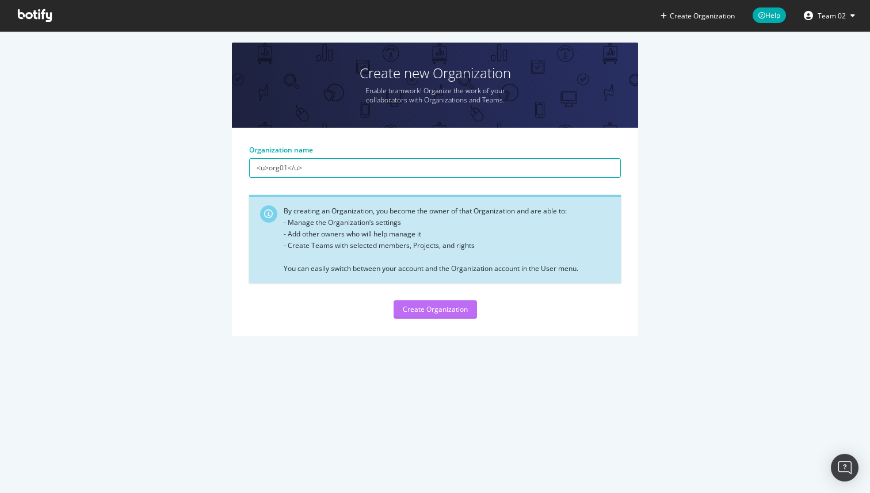
click at [444, 308] on div "Create Organization" at bounding box center [435, 309] width 65 height 10
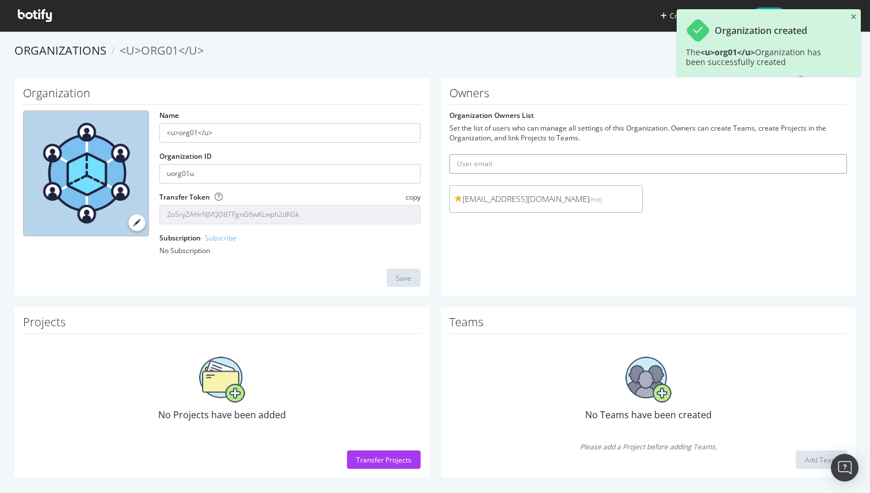
click at [530, 164] on input "text" at bounding box center [648, 164] width 398 height 20
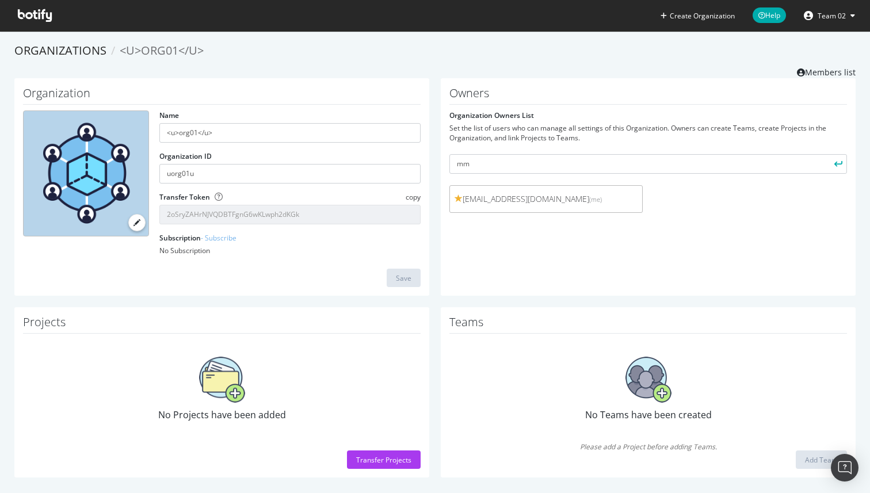
click at [138, 222] on span at bounding box center [136, 222] width 7 height 7
click at [0, 0] on input "file" at bounding box center [0, 0] width 0 height 0
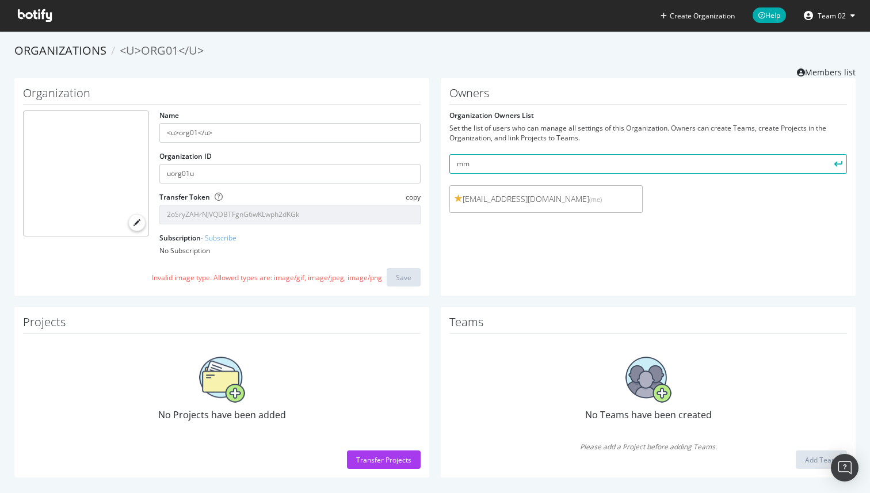
click at [670, 180] on form "Organization Owners List Set the list of users who can manage all settings of t…" at bounding box center [648, 164] width 398 height 108
click at [700, 159] on input "mm" at bounding box center [648, 164] width 398 height 20
click at [563, 201] on span "team02@seralys.net (me)" at bounding box center [546, 199] width 183 height 12
click at [541, 159] on input "mm" at bounding box center [648, 164] width 398 height 20
type input "mmahmoudi@seralys.com"
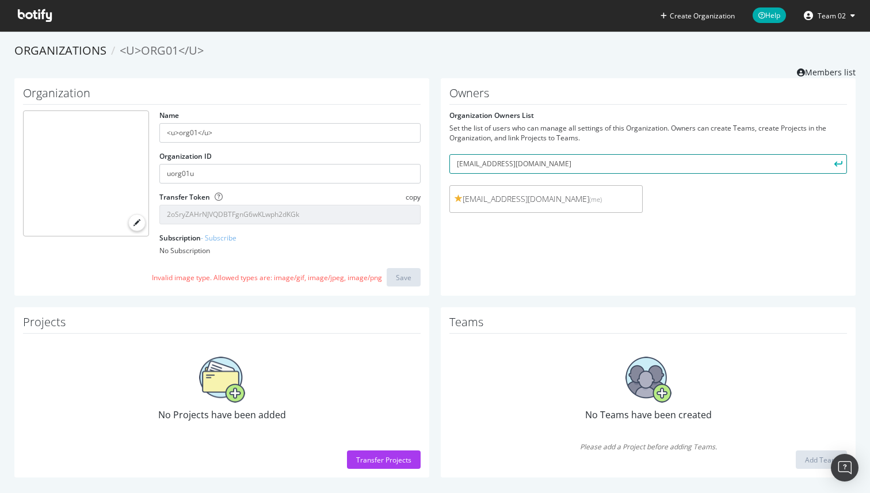
click at [827, 154] on button "submit" at bounding box center [837, 164] width 20 height 20
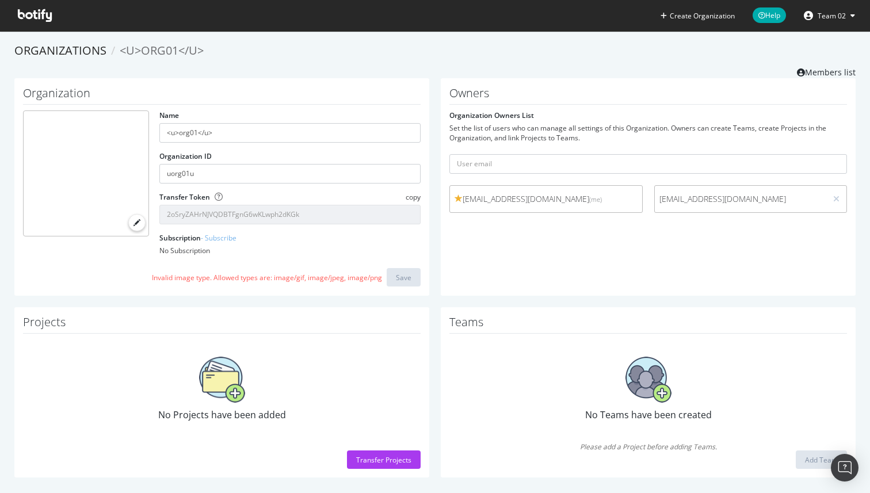
click at [762, 201] on span "mmahmoudi@seralys.com" at bounding box center [740, 199] width 163 height 12
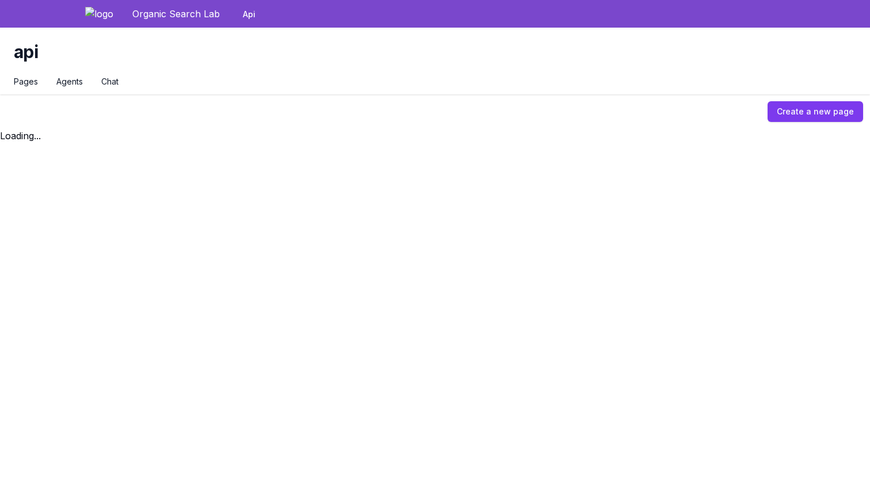
click at [25, 83] on link "Pages" at bounding box center [26, 82] width 24 height 12
click at [72, 83] on link "Agents" at bounding box center [69, 82] width 26 height 12
click at [194, 14] on div "Organic Search Lab" at bounding box center [175, 14] width 87 height 28
click at [250, 14] on link "Api" at bounding box center [248, 13] width 17 height 29
click at [93, 13] on img at bounding box center [105, 14] width 40 height 14
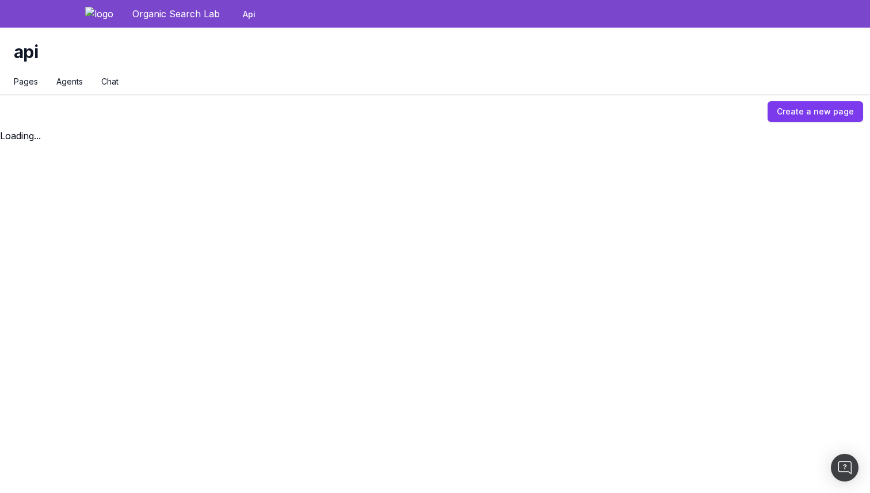
click at [795, 109] on link "Create a new page" at bounding box center [816, 111] width 96 height 21
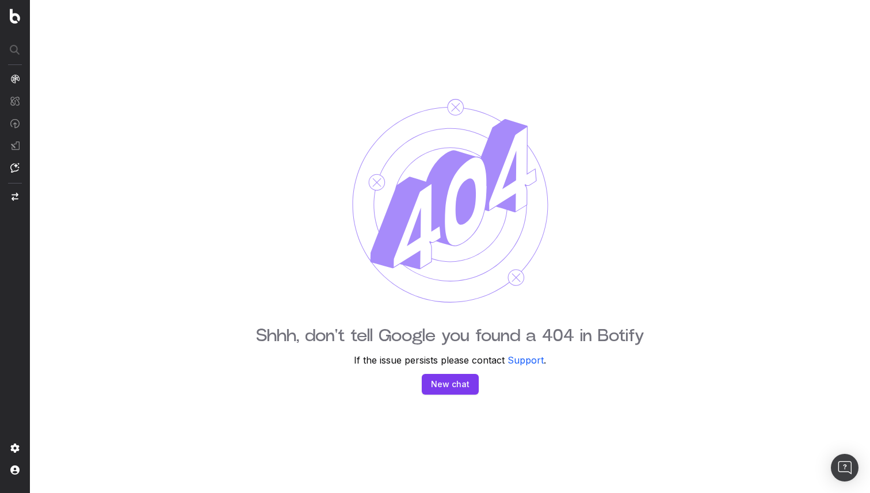
click at [460, 386] on button "New chat" at bounding box center [450, 384] width 57 height 21
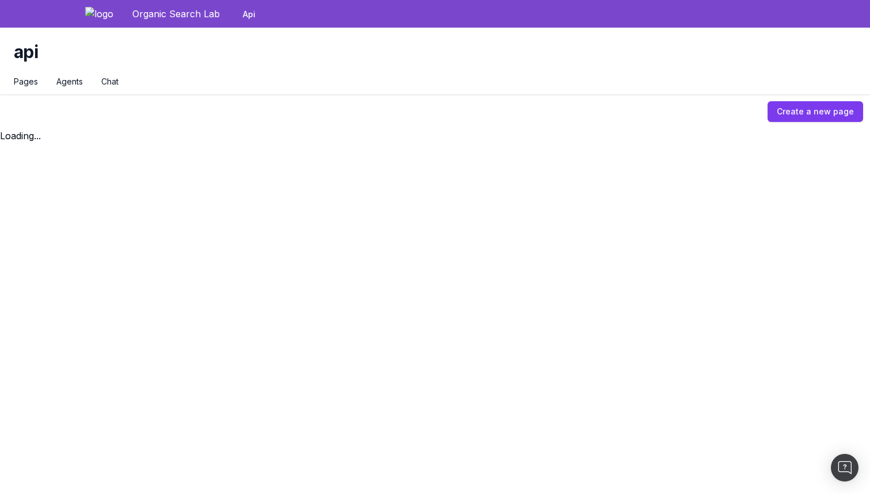
click at [371, 230] on body "Organic Search Lab Api Open main menu api Pages Agents Chat Create a new page L…" at bounding box center [435, 246] width 870 height 493
click at [250, 21] on link "Api" at bounding box center [248, 13] width 17 height 29
click at [74, 83] on link "Agents" at bounding box center [69, 82] width 26 height 12
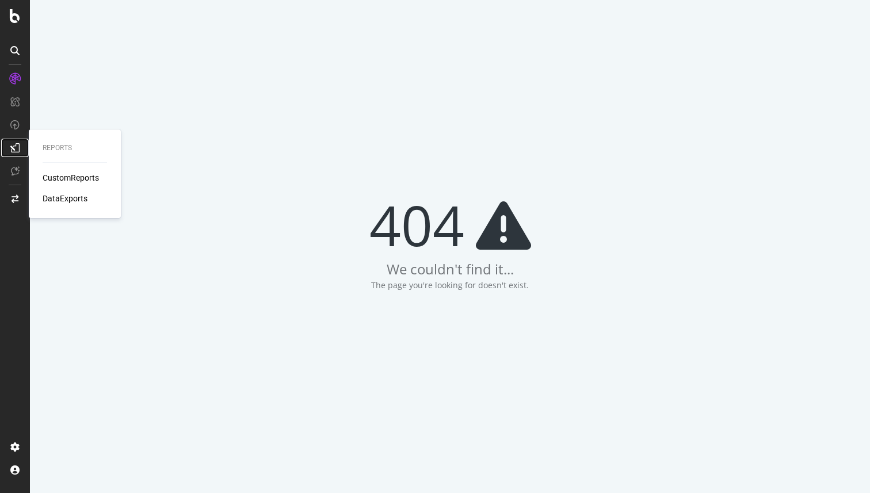
click at [12, 146] on icon at bounding box center [14, 147] width 9 height 9
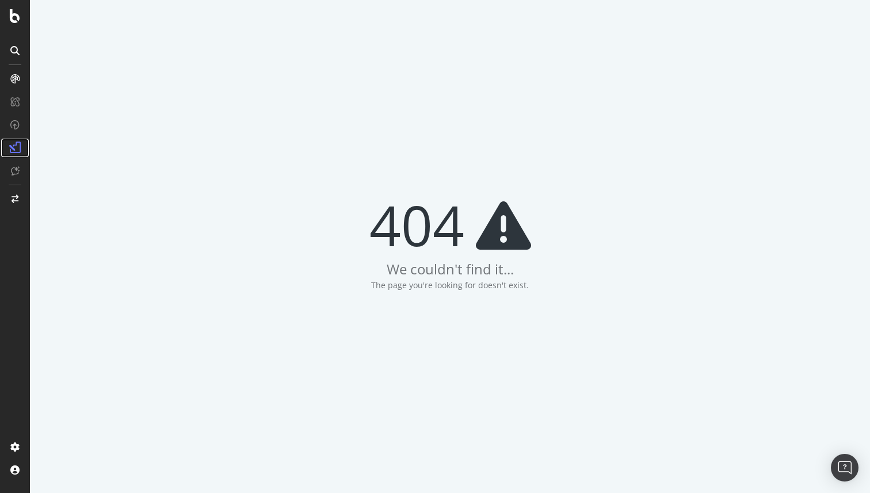
click at [13, 151] on icon at bounding box center [15, 148] width 12 height 12
click at [13, 195] on icon at bounding box center [15, 199] width 7 height 8
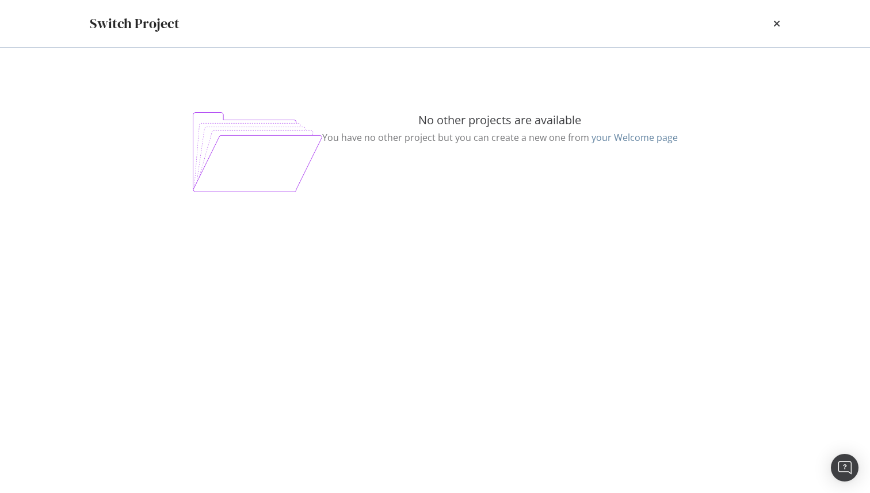
click at [624, 140] on link "your Welcome page" at bounding box center [634, 137] width 86 height 13
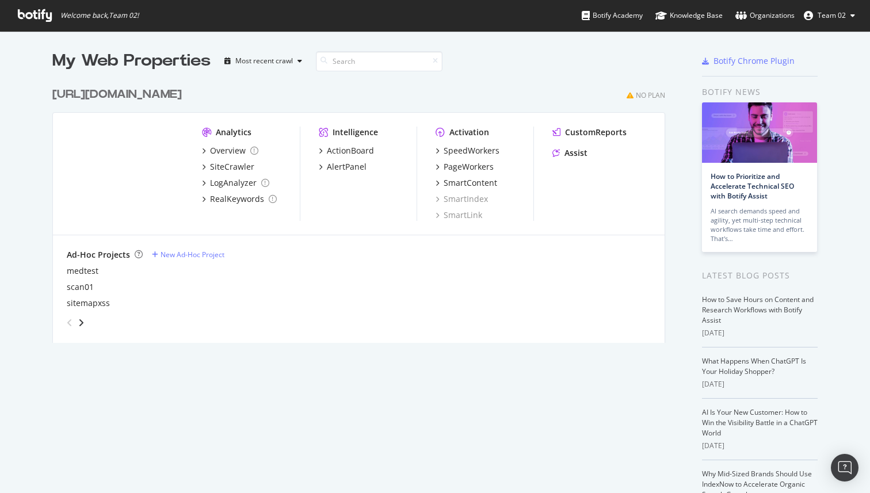
scroll to position [270, 622]
click at [96, 304] on div "sitemapxss" at bounding box center [88, 303] width 43 height 12
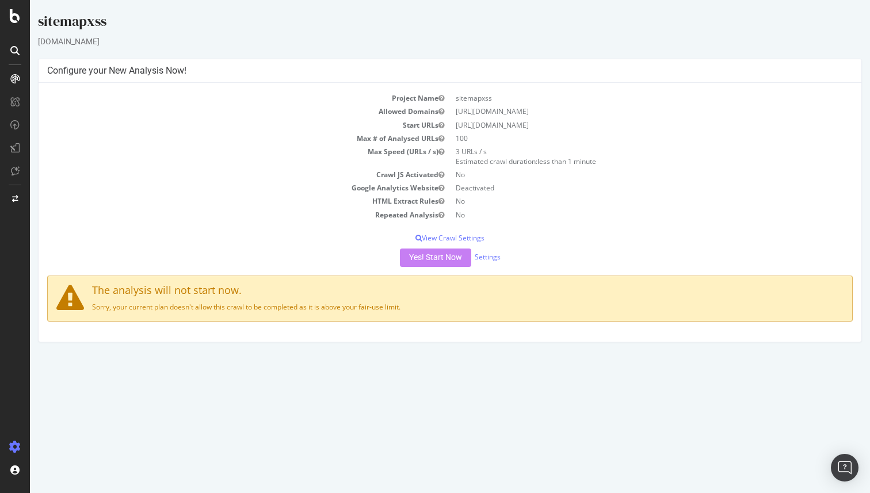
click at [452, 251] on div "Yes! Start Now Settings" at bounding box center [450, 258] width 806 height 18
click at [12, 126] on icon at bounding box center [14, 124] width 9 height 9
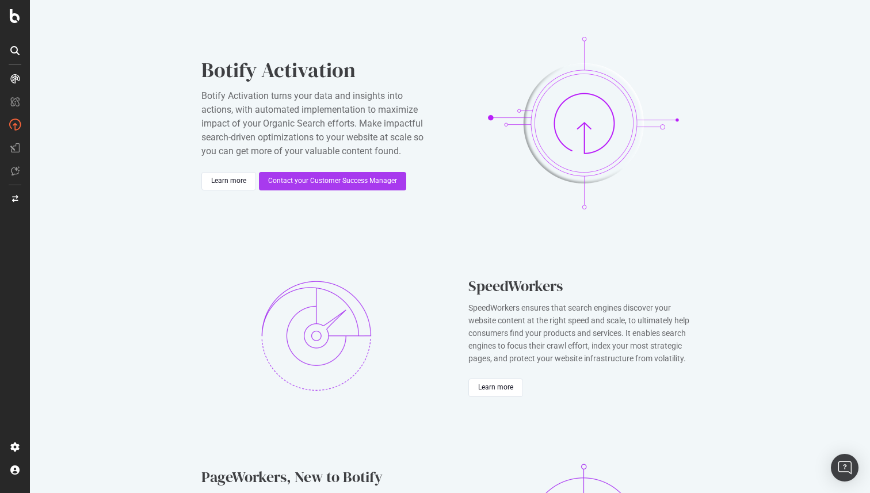
scroll to position [165, 0]
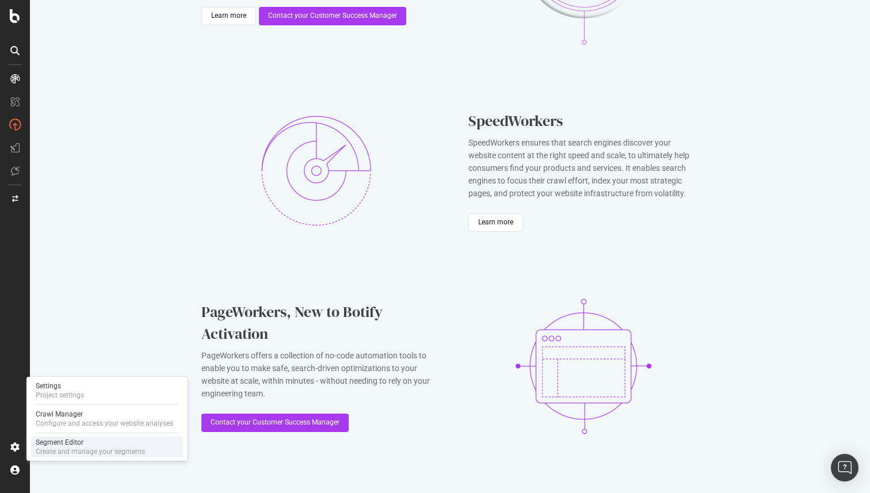
click at [144, 453] on div "Segment Editor Create and manage your segments" at bounding box center [107, 447] width 152 height 21
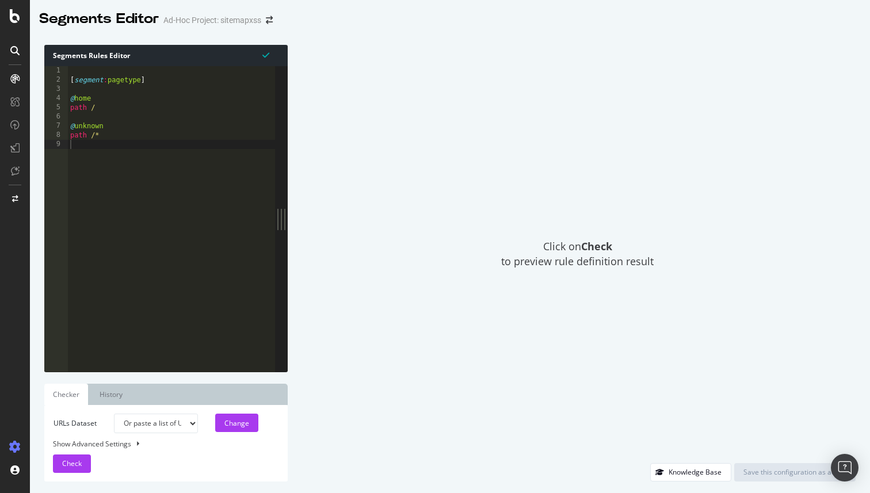
click at [148, 208] on div "[ segment : pagetype ] @ home path / @ unknown path /*" at bounding box center [171, 228] width 207 height 324
click at [157, 422] on select "Or paste a list of URLs" at bounding box center [156, 424] width 84 height 20
click at [114, 414] on select "Or paste a list of URLs" at bounding box center [156, 424] width 84 height 20
click at [172, 426] on select "Or paste a list of URLs" at bounding box center [156, 424] width 84 height 20
click at [114, 414] on select "Or paste a list of URLs" at bounding box center [156, 424] width 84 height 20
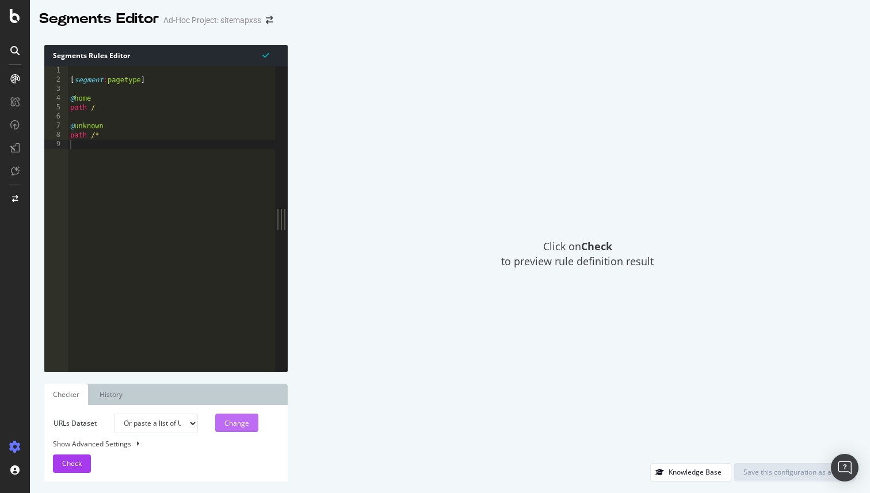
click at [229, 425] on div "Change" at bounding box center [236, 423] width 25 height 10
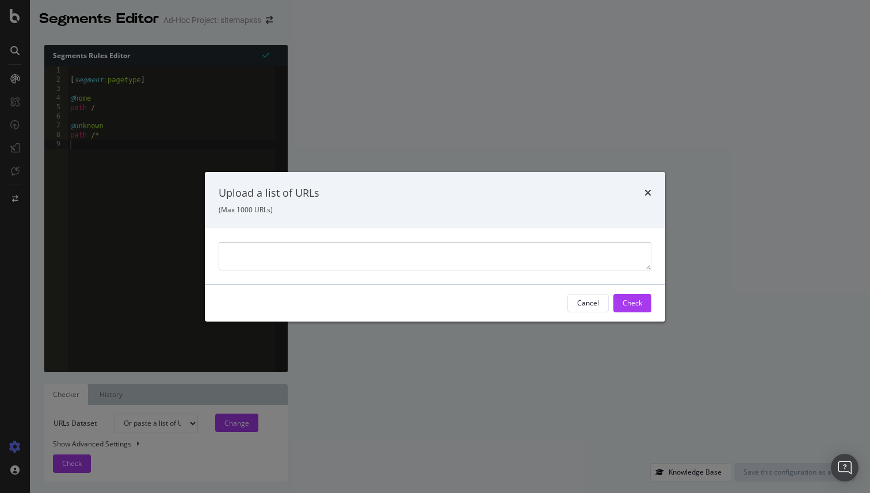
click at [342, 259] on textarea "modal" at bounding box center [435, 256] width 433 height 28
click at [264, 257] on textarea "modal" at bounding box center [435, 256] width 433 height 28
paste textarea "[DOMAIN_NAME]"
click at [228, 250] on textarea "[DOMAIN_NAME]" at bounding box center [435, 256] width 433 height 28
type textarea "[URL][DOMAIN_NAME]"
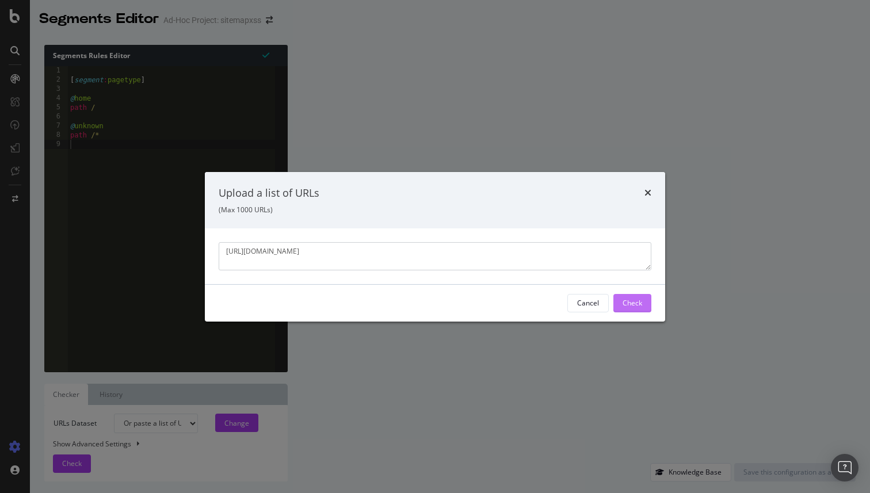
click at [630, 303] on div "Check" at bounding box center [633, 303] width 20 height 10
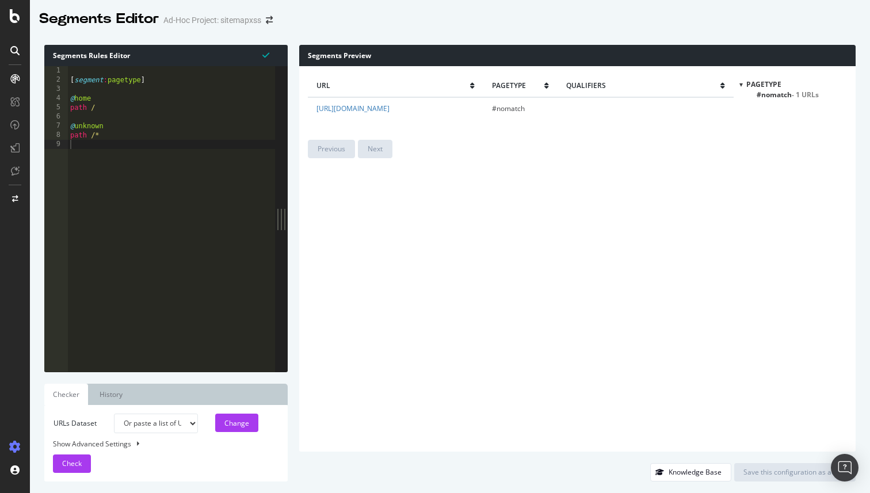
click at [525, 108] on span "#nomatch" at bounding box center [508, 109] width 33 height 10
click at [558, 116] on td "#nomatch" at bounding box center [520, 108] width 74 height 22
click at [170, 189] on div "[ segment : pagetype ] @ home path / @ unknown path /*" at bounding box center [171, 228] width 207 height 324
type textarea "t"
type textarea "#"
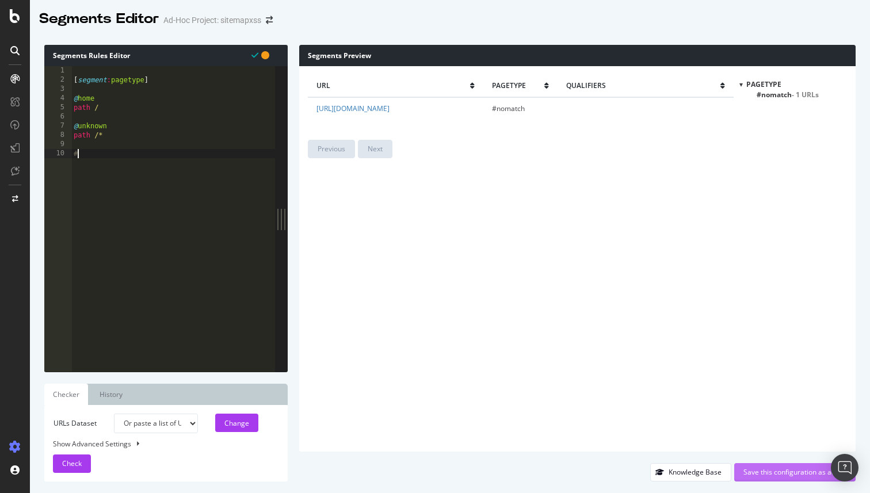
click at [768, 474] on div "Save this configuration as active" at bounding box center [794, 472] width 103 height 10
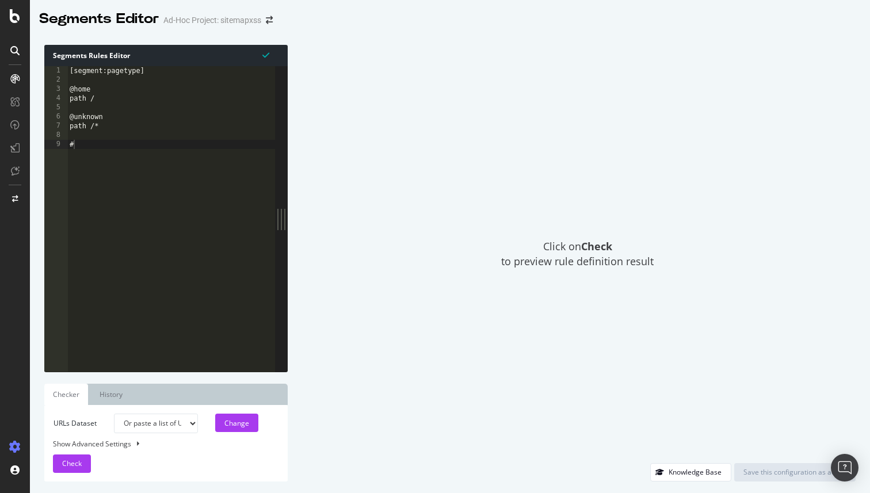
click at [160, 418] on select "Or paste a list of URLs" at bounding box center [156, 424] width 84 height 20
